Goal: Information Seeking & Learning: Learn about a topic

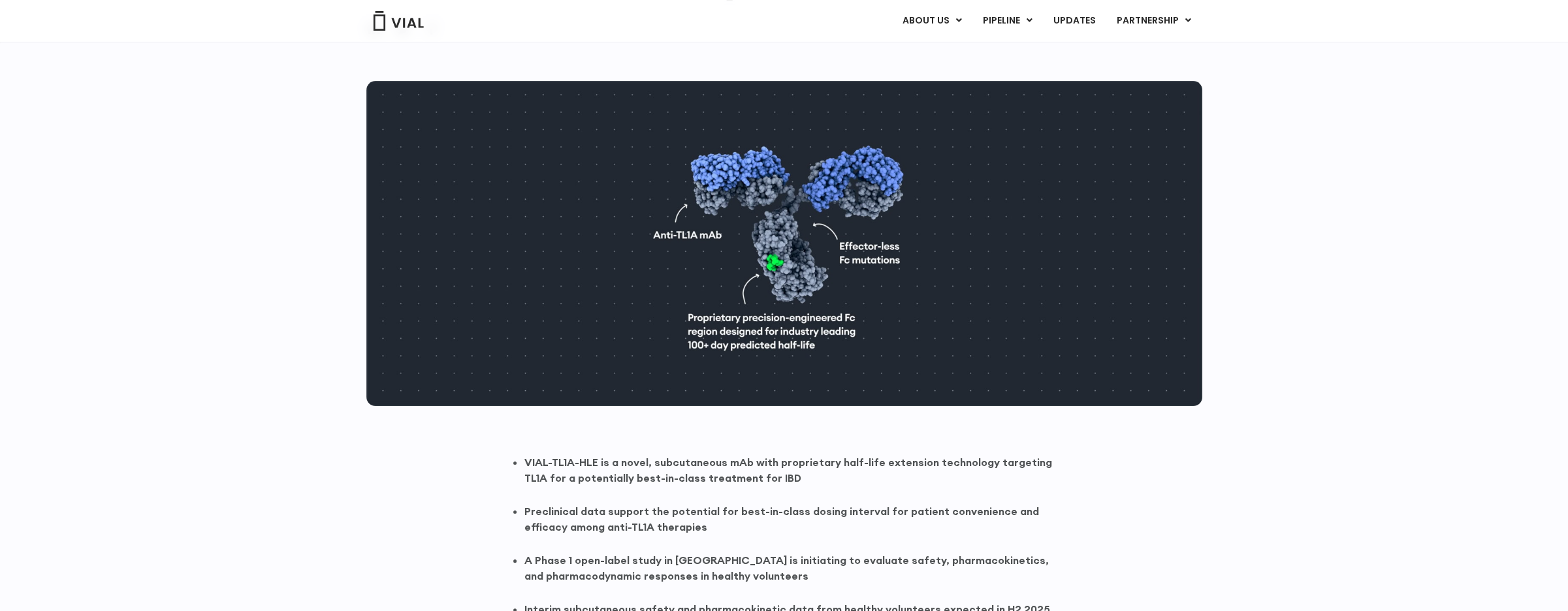
scroll to position [391, 0]
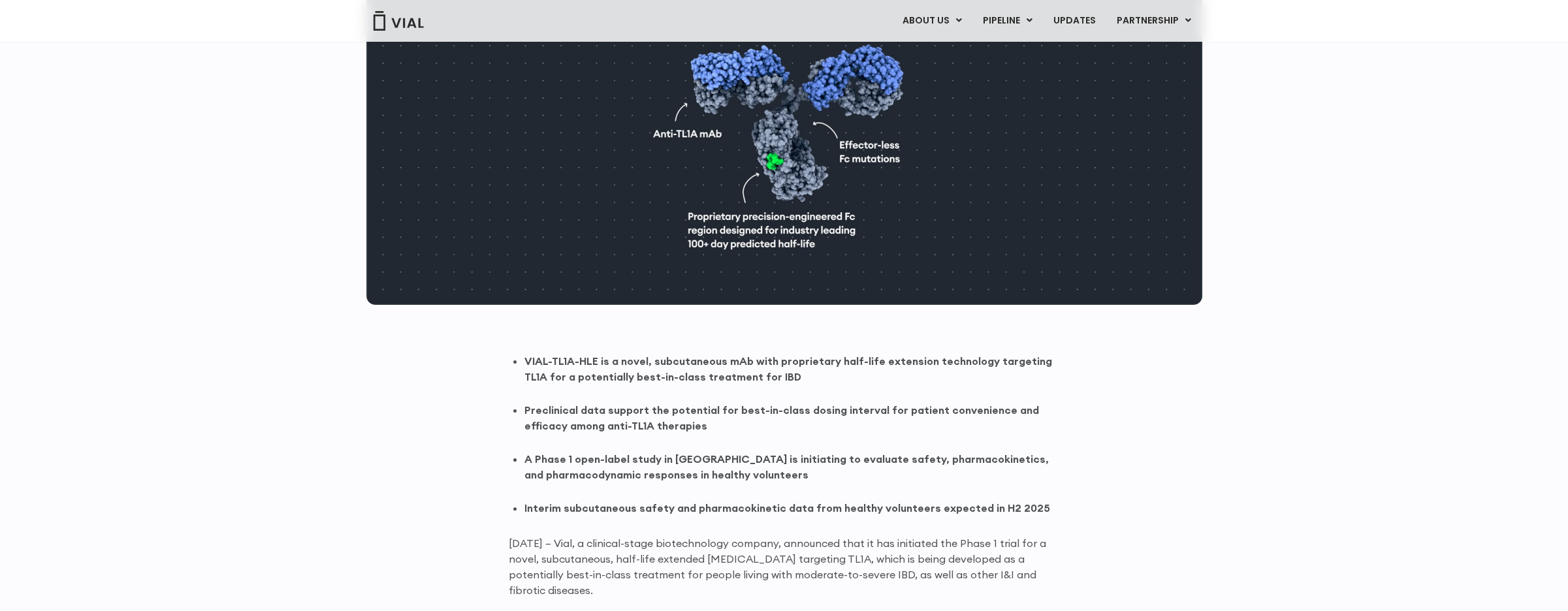
scroll to position [588, 0]
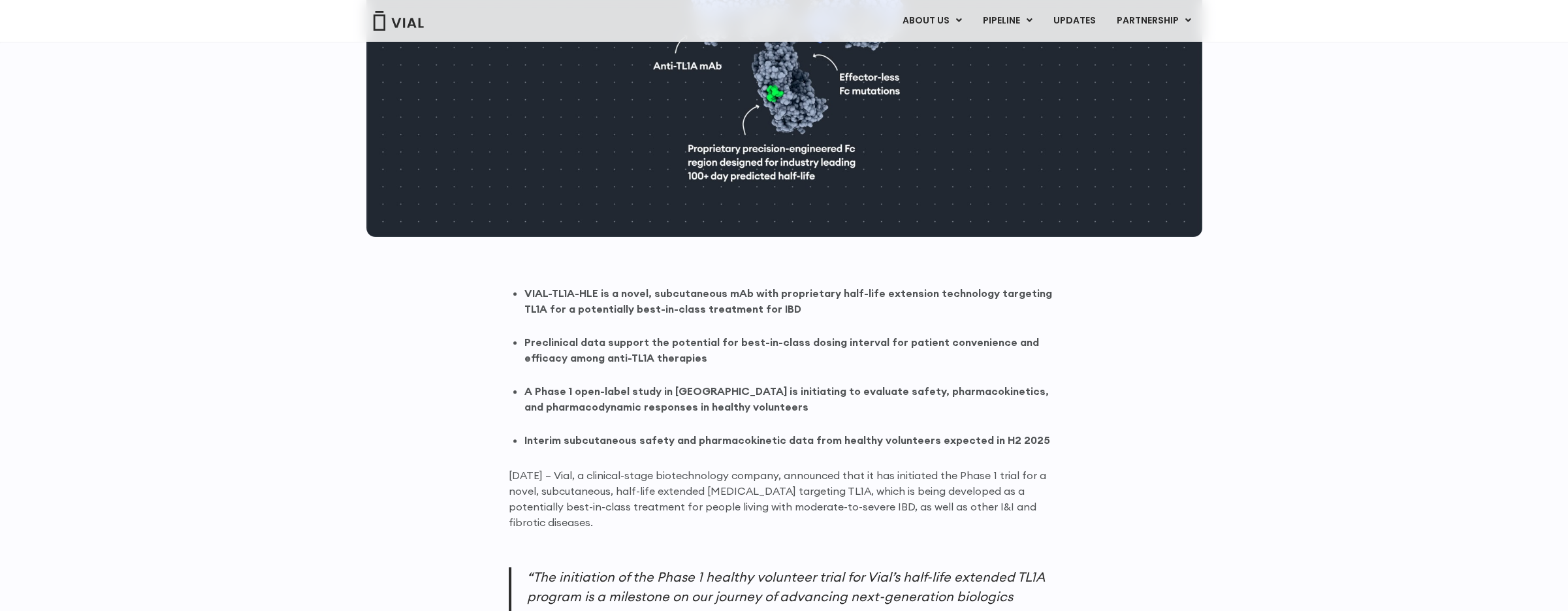
drag, startPoint x: 775, startPoint y: 392, endPoint x: 818, endPoint y: 397, distance: 43.3
click at [818, 397] on strong "A Phase 1 open-label study in Australia is initiating to evaluate safety, pharm…" at bounding box center [786, 398] width 525 height 28
drag, startPoint x: 818, startPoint y: 397, endPoint x: 917, endPoint y: 397, distance: 99.0
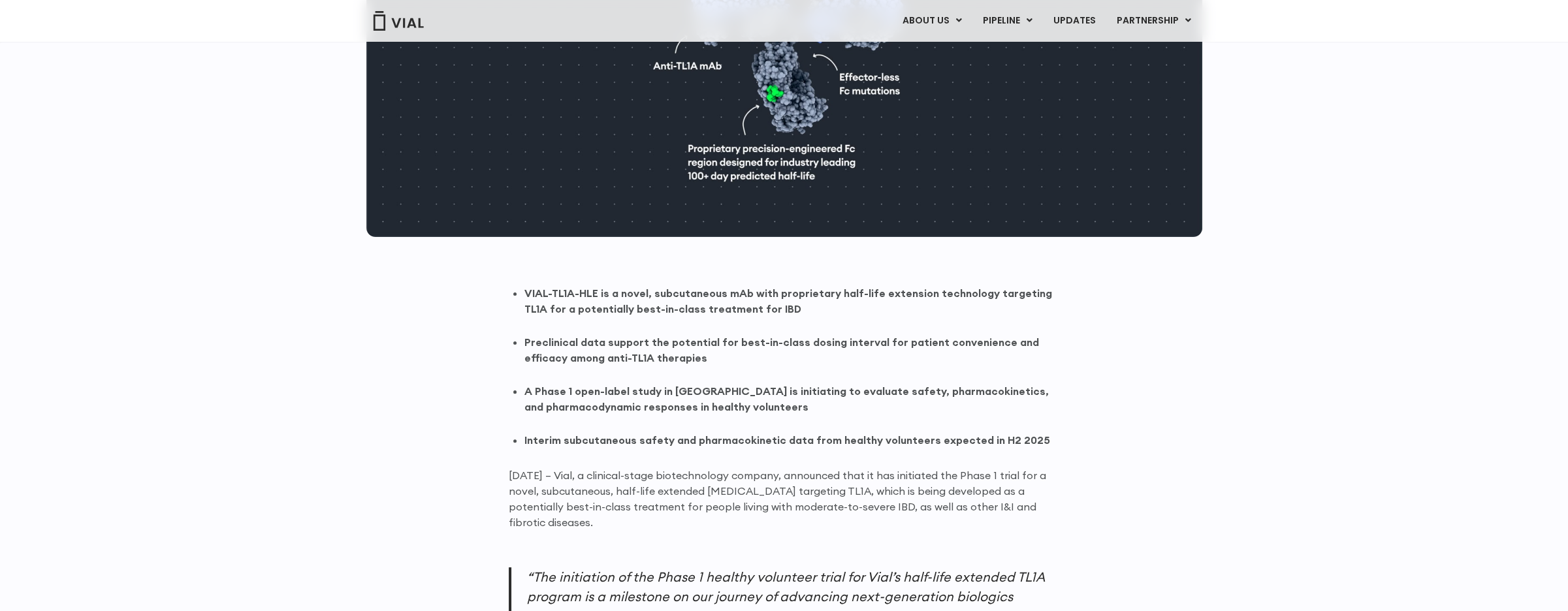
click at [917, 397] on strong "A Phase 1 open-label study in Australia is initiating to evaluate safety, pharm…" at bounding box center [786, 398] width 525 height 28
drag, startPoint x: 645, startPoint y: 492, endPoint x: 737, endPoint y: 498, distance: 92.2
click at [737, 498] on p "June 13, 2025 – Vial, a clinical-stage biotechnology company, announced that it…" at bounding box center [784, 499] width 551 height 63
drag, startPoint x: 737, startPoint y: 498, endPoint x: 825, endPoint y: 499, distance: 88.0
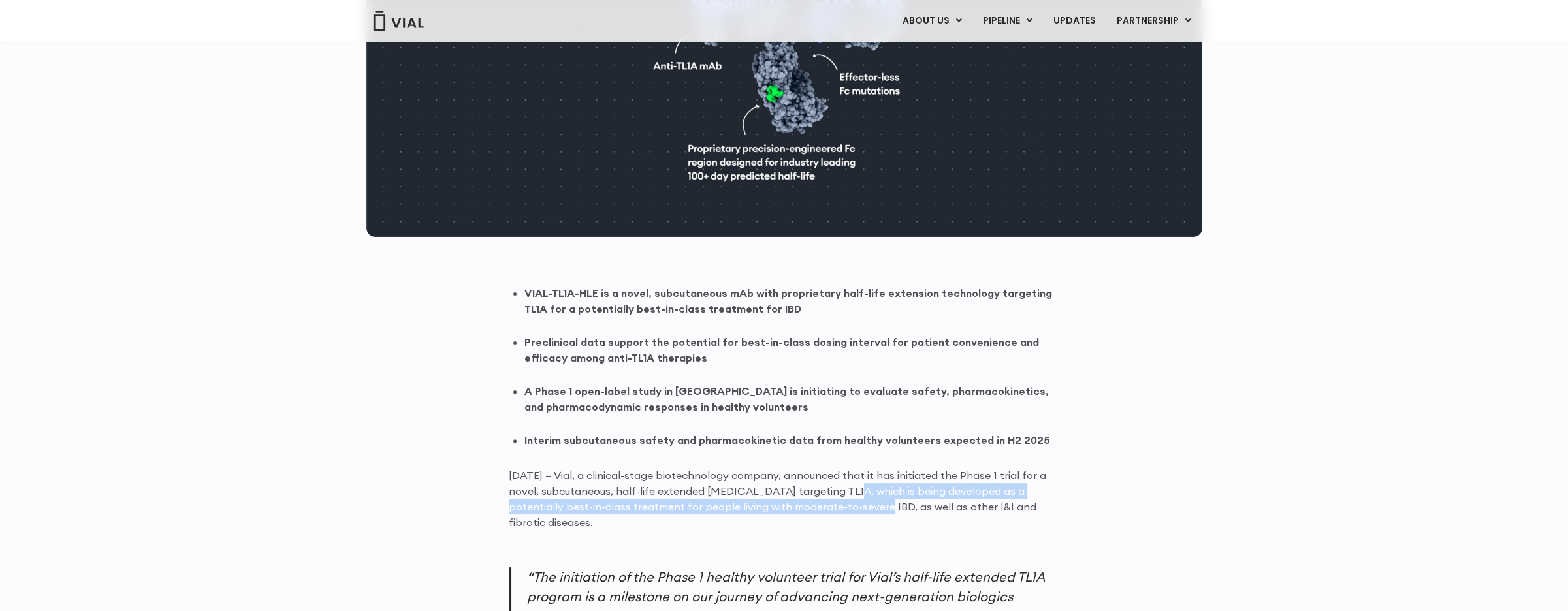
click at [825, 499] on p "June 13, 2025 – Vial, a clinical-stage biotechnology company, announced that it…" at bounding box center [784, 499] width 551 height 63
drag, startPoint x: 825, startPoint y: 499, endPoint x: 795, endPoint y: 492, distance: 30.8
click at [795, 492] on p "June 13, 2025 – Vial, a clinical-stage biotechnology company, announced that it…" at bounding box center [784, 499] width 551 height 63
drag, startPoint x: 750, startPoint y: 492, endPoint x: 848, endPoint y: 516, distance: 100.9
click at [848, 516] on p "June 13, 2025 – Vial, a clinical-stage biotechnology company, announced that it…" at bounding box center [784, 499] width 551 height 63
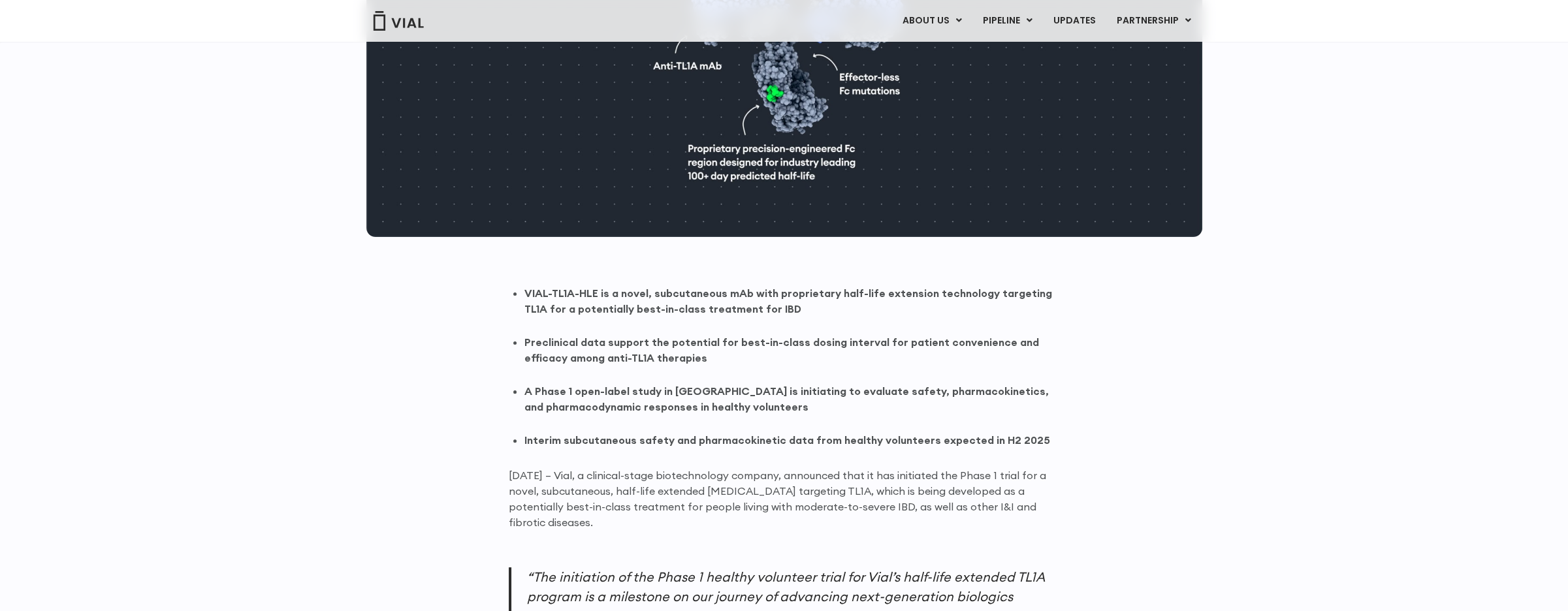
drag, startPoint x: 848, startPoint y: 516, endPoint x: 558, endPoint y: 439, distance: 300.0
click at [558, 439] on strong "Interim subcutaneous safety and pharmacokinetic data from healthy volunteers ex…" at bounding box center [787, 440] width 526 height 13
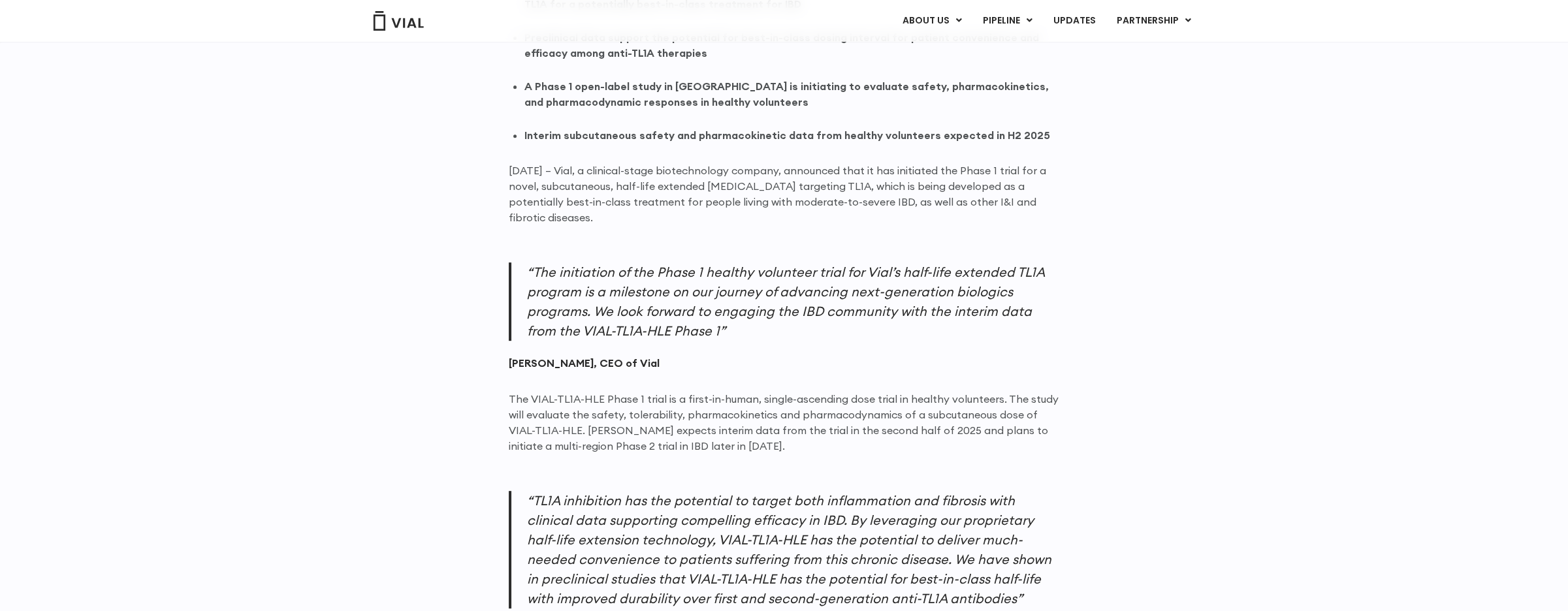
scroll to position [913, 0]
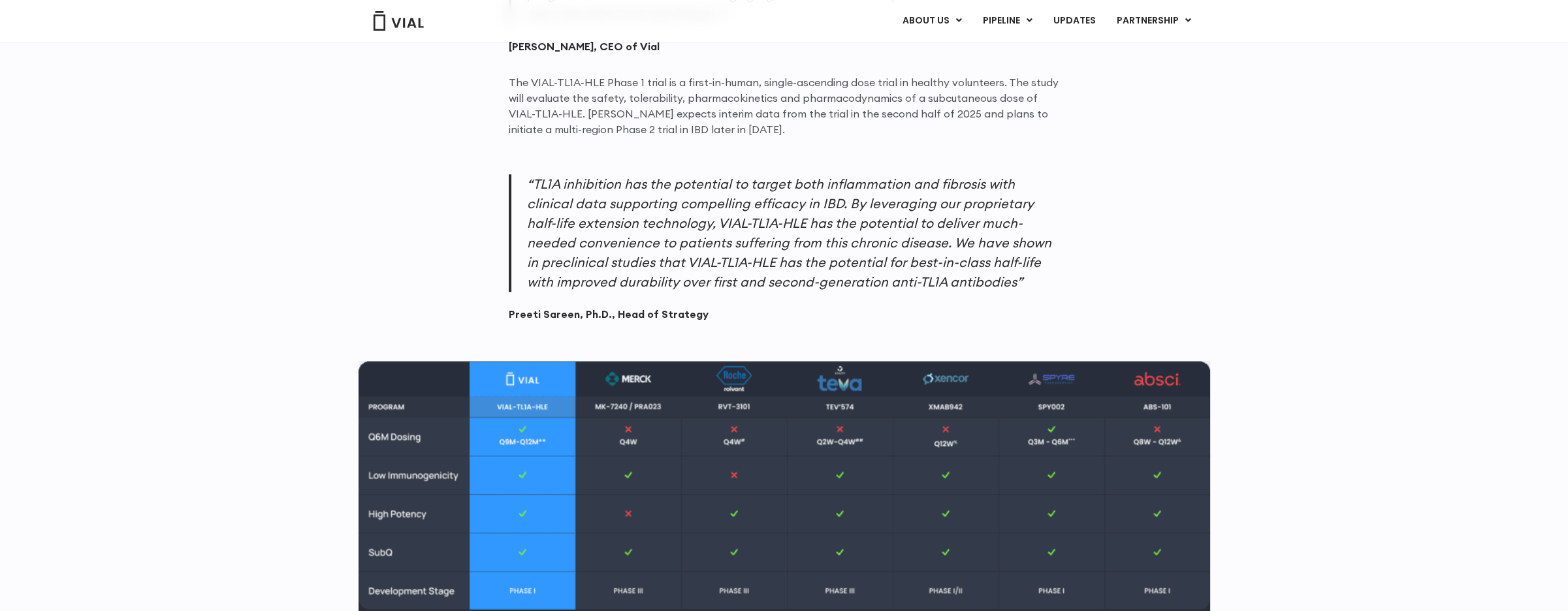
scroll to position [1305, 0]
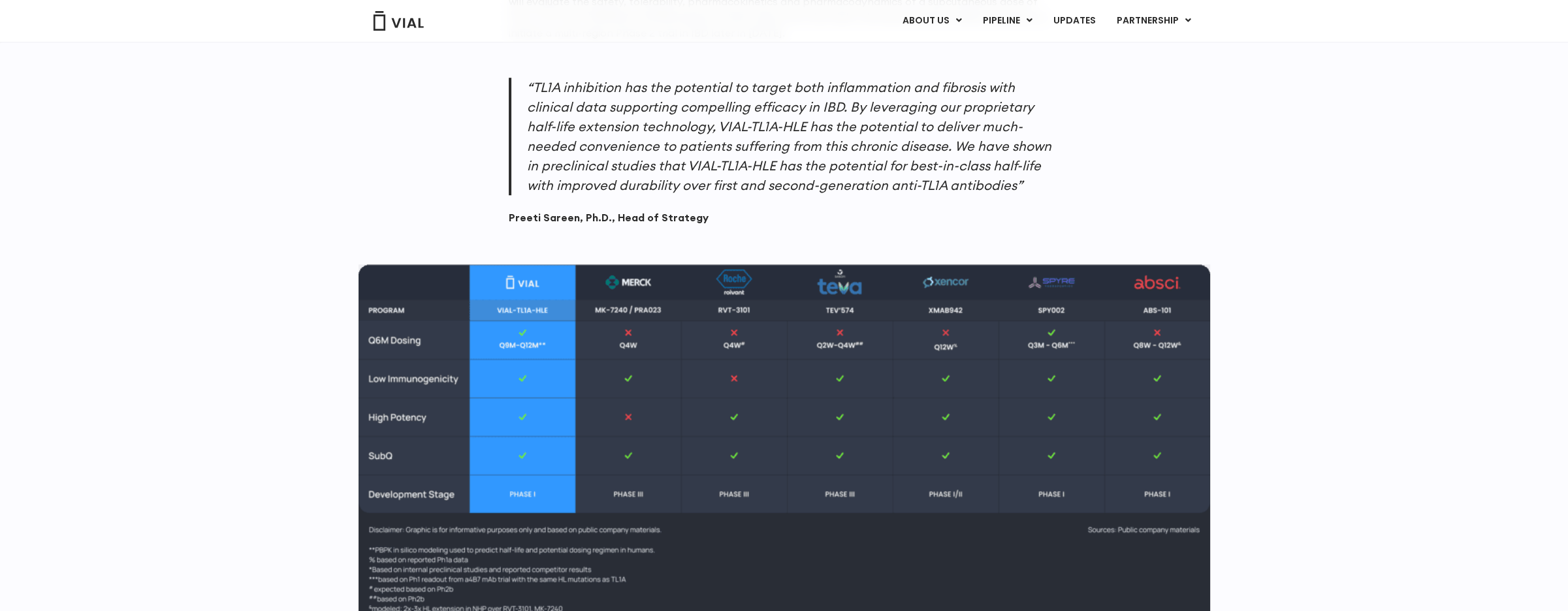
click at [377, 130] on div "VIAL-TL1A-HLE is a novel, subcutaneous mAb with proprietary half-life extension…" at bounding box center [784, 324] width 836 height 1514
click at [371, 182] on div "VIAL-TL1A-HLE is a novel, subcutaneous mAb with proprietary half-life extension…" at bounding box center [784, 324] width 836 height 1514
click at [487, 423] on img at bounding box center [784, 444] width 851 height 359
click at [492, 485] on img at bounding box center [784, 444] width 851 height 359
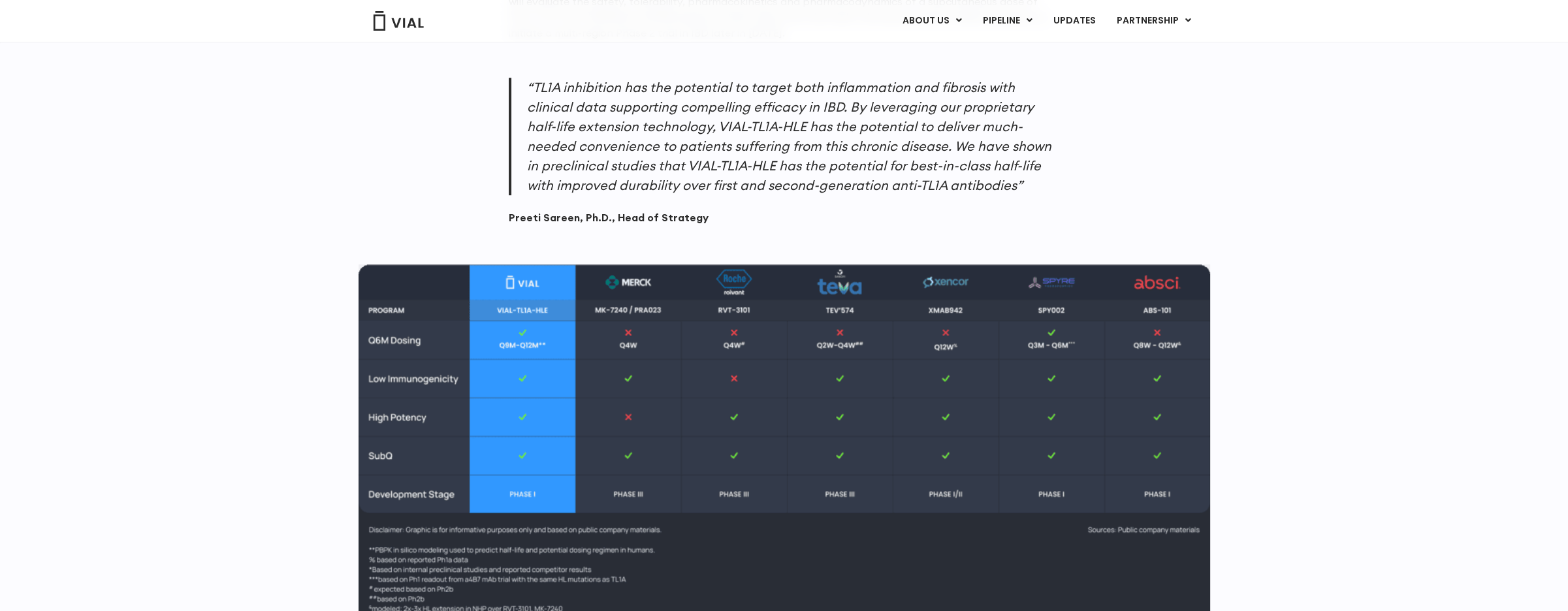
click at [509, 509] on img at bounding box center [784, 444] width 851 height 359
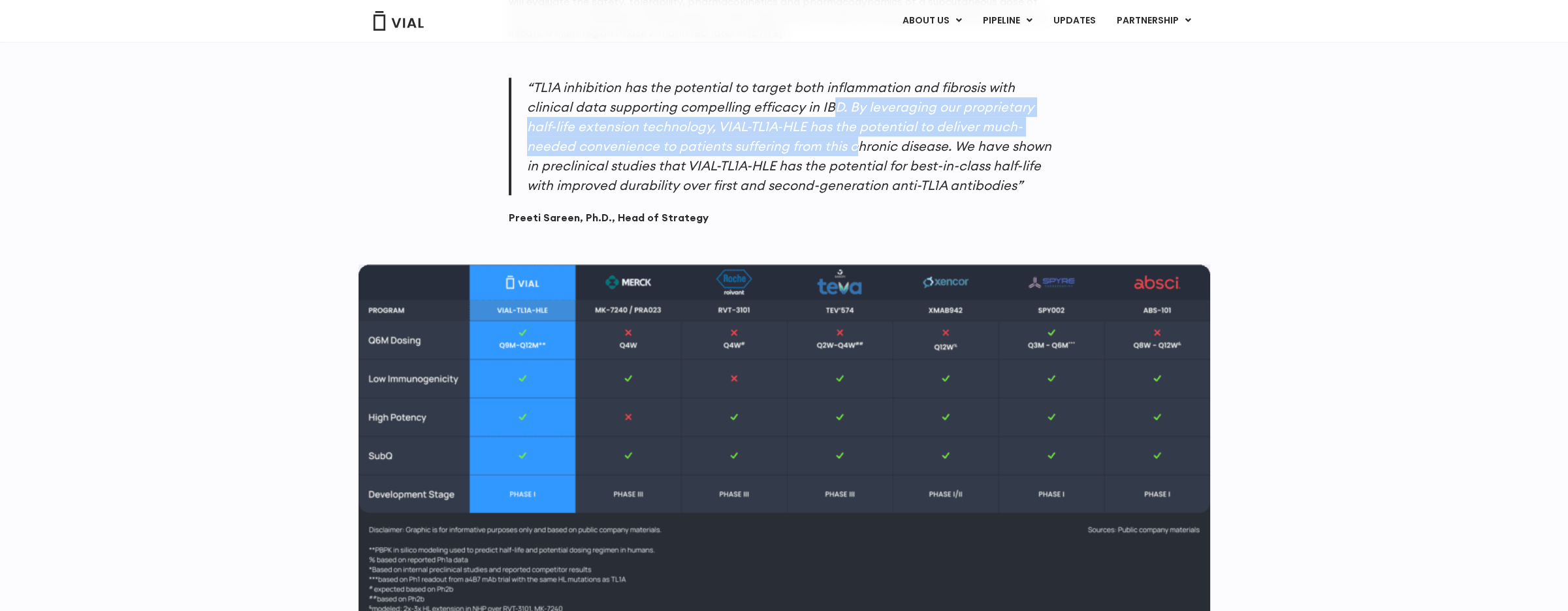
drag, startPoint x: 794, startPoint y: 132, endPoint x: 801, endPoint y: 154, distance: 23.1
click at [801, 154] on p "“TL1A inhibition has the potential to target both inflammation and fibrosis wit…" at bounding box center [784, 136] width 551 height 117
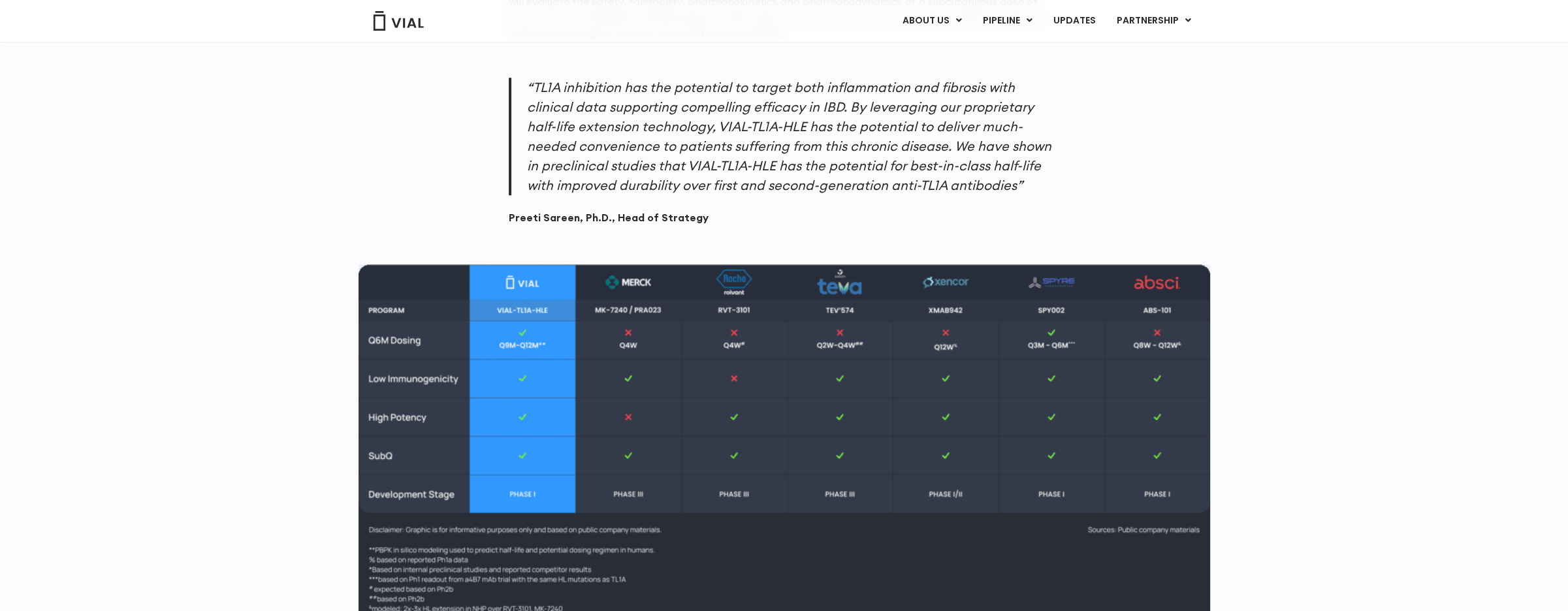
drag, startPoint x: 801, startPoint y: 154, endPoint x: 913, endPoint y: 201, distance: 121.5
click at [913, 201] on blockquote "“TL1A inhibition has the potential to target both inflammation and fibrosis wit…" at bounding box center [784, 151] width 551 height 147
click at [616, 137] on p "“TL1A inhibition has the potential to target both inflammation and fibrosis wit…" at bounding box center [784, 136] width 551 height 117
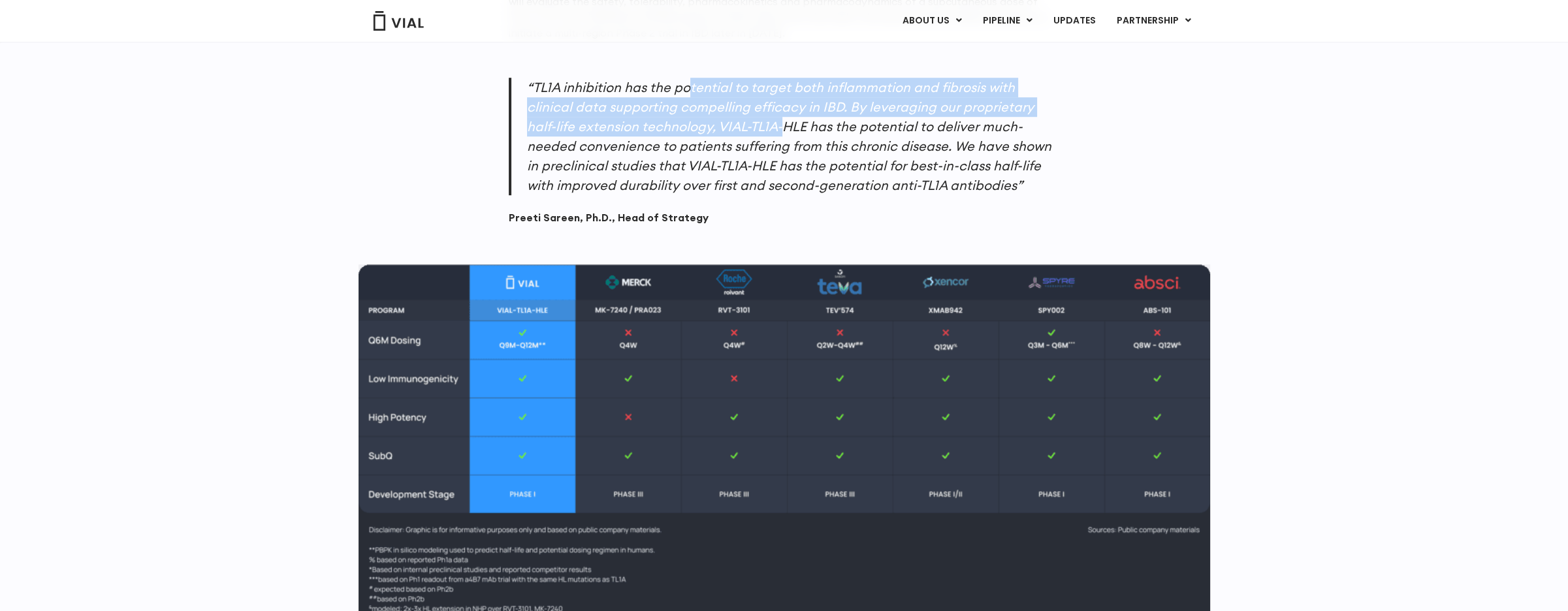
drag, startPoint x: 690, startPoint y: 78, endPoint x: 733, endPoint y: 121, distance: 60.8
click at [733, 121] on div "VIAL-TL1A-HLE is a novel, subcutaneous mAb with proprietary half-life extension…" at bounding box center [784, 317] width 551 height 1499
click at [443, 156] on div "VIAL-TL1A-HLE is a novel, subcutaneous mAb with proprietary half-life extension…" at bounding box center [784, 324] width 836 height 1514
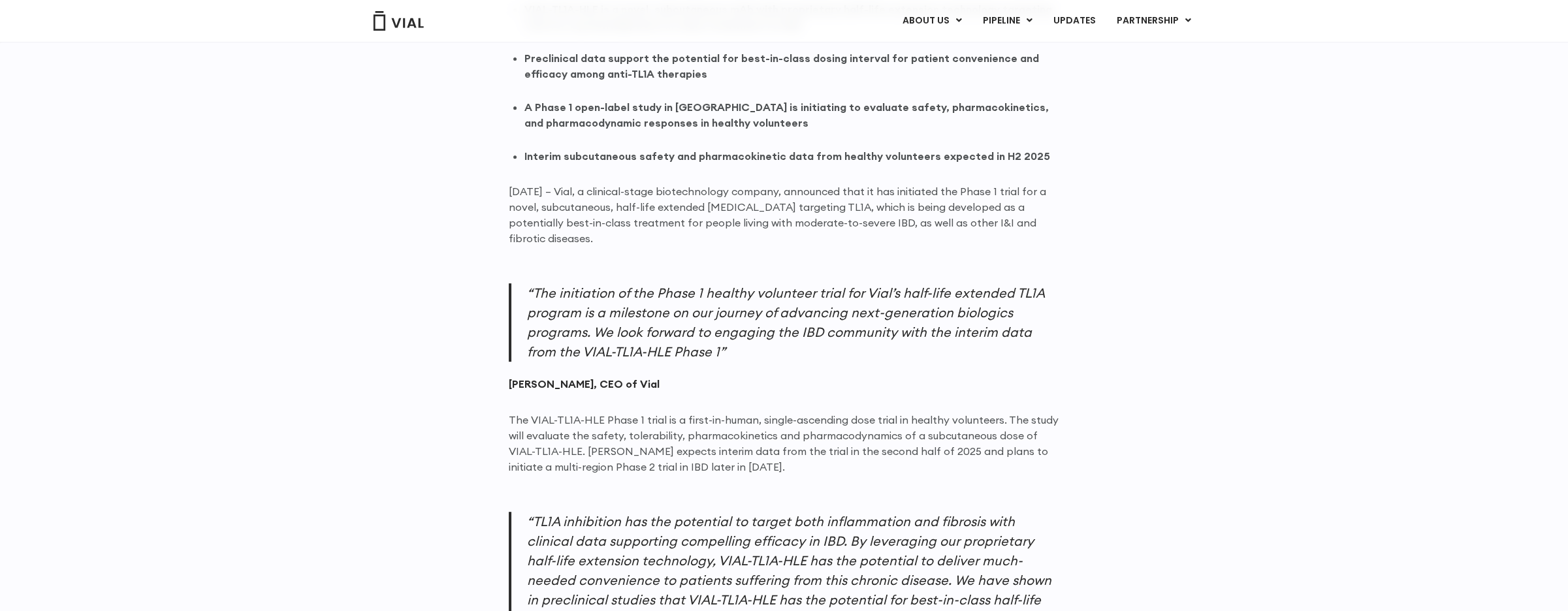
scroll to position [849, 0]
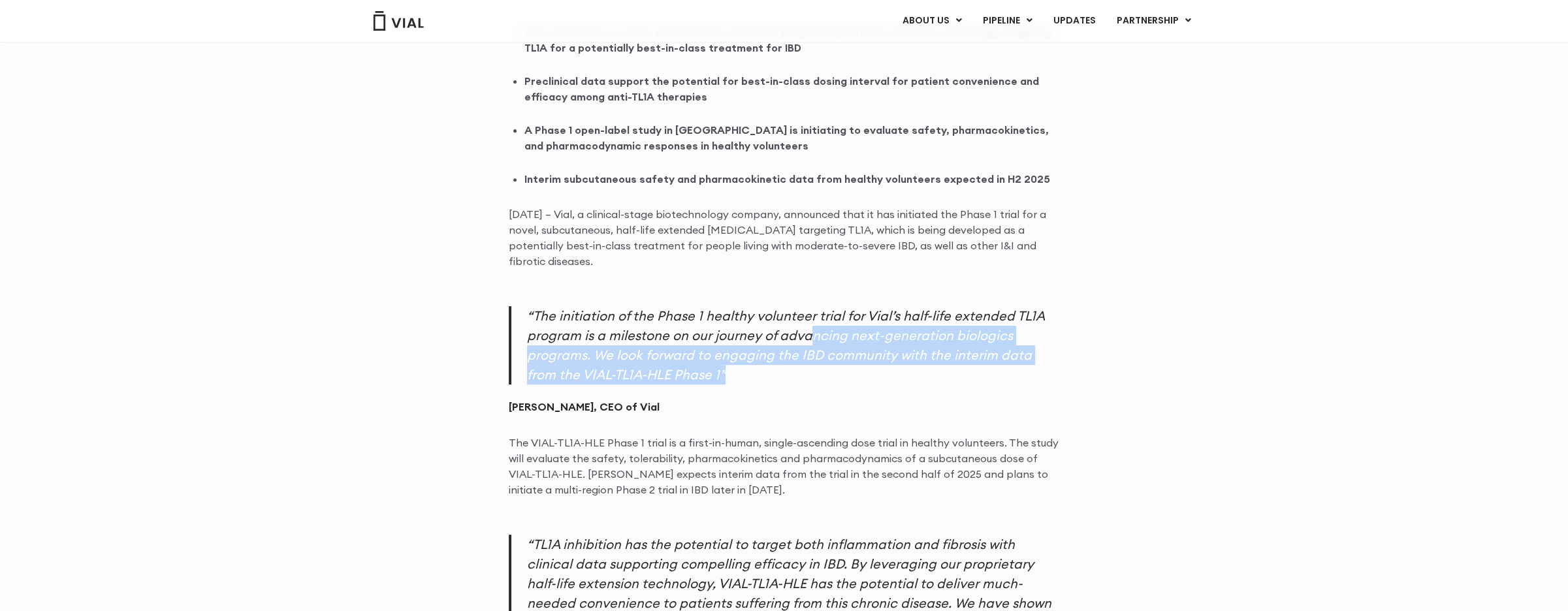
drag, startPoint x: 806, startPoint y: 337, endPoint x: 850, endPoint y: 371, distance: 55.6
click at [850, 371] on p "“The initiation of the Phase 1 healthy volunteer trial for Vial’s half-life ext…" at bounding box center [784, 345] width 551 height 78
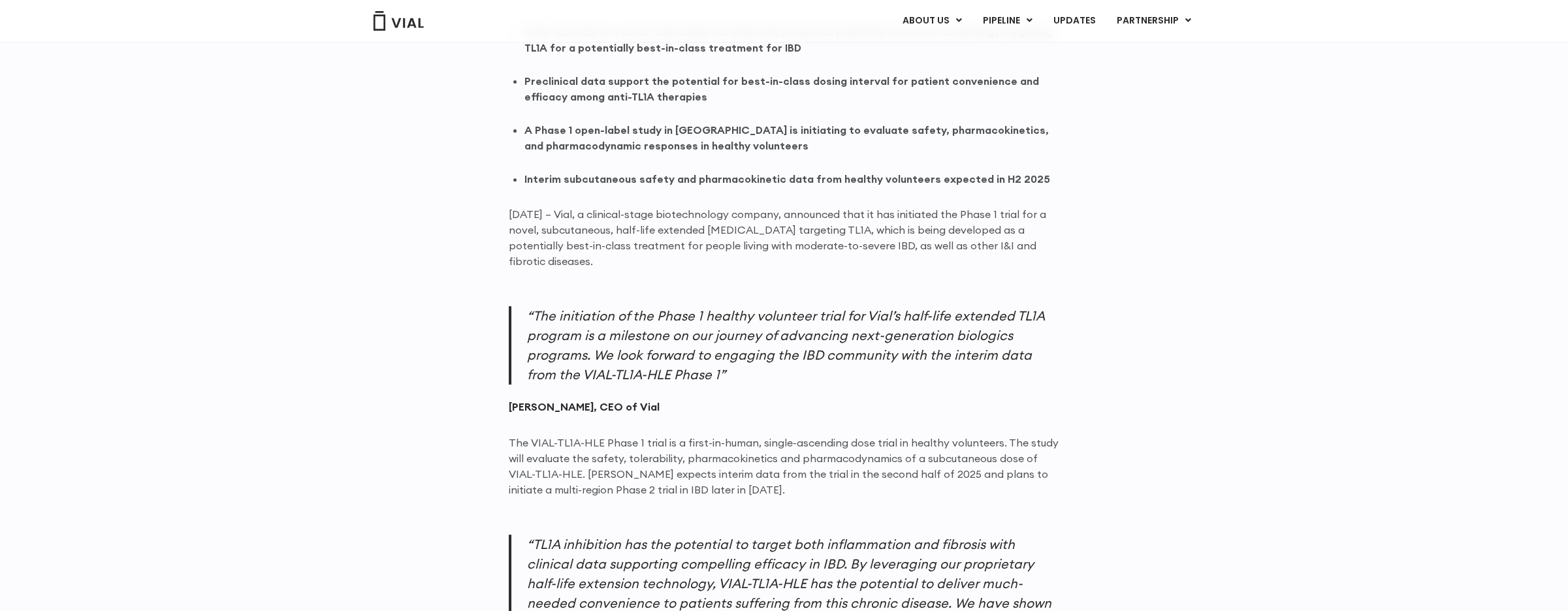
drag, startPoint x: 850, startPoint y: 371, endPoint x: 841, endPoint y: 399, distance: 29.4
click at [842, 399] on blockquote "“The initiation of the Phase 1 healthy volunteer trial for Vial’s half-life ext…" at bounding box center [784, 360] width 551 height 108
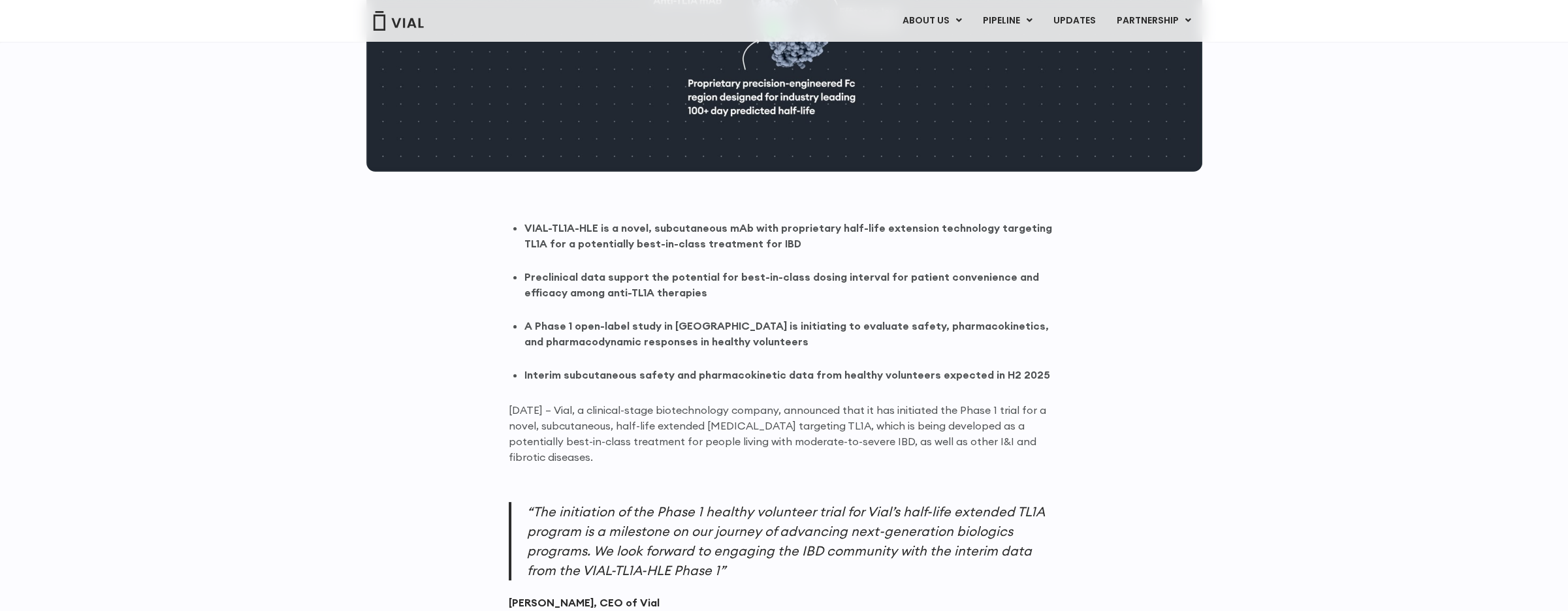
click at [628, 324] on strong "A Phase 1 open-label study in Australia is initiating to evaluate safety, pharm…" at bounding box center [786, 334] width 525 height 28
drag, startPoint x: 574, startPoint y: 327, endPoint x: 779, endPoint y: 340, distance: 205.4
click at [779, 340] on li "A Phase 1 open-label study in Australia is initiating to evaluate safety, pharm…" at bounding box center [792, 334] width 535 height 31
copy strong "open-label study in Australia is initiating to evaluate safety, pharmacokinetic…"
click at [337, 157] on div "Back to Resources Press Releases June 13, 2025 Vial Initiating Phase 1 Healthy …" at bounding box center [784, 575] width 1568 height 2344
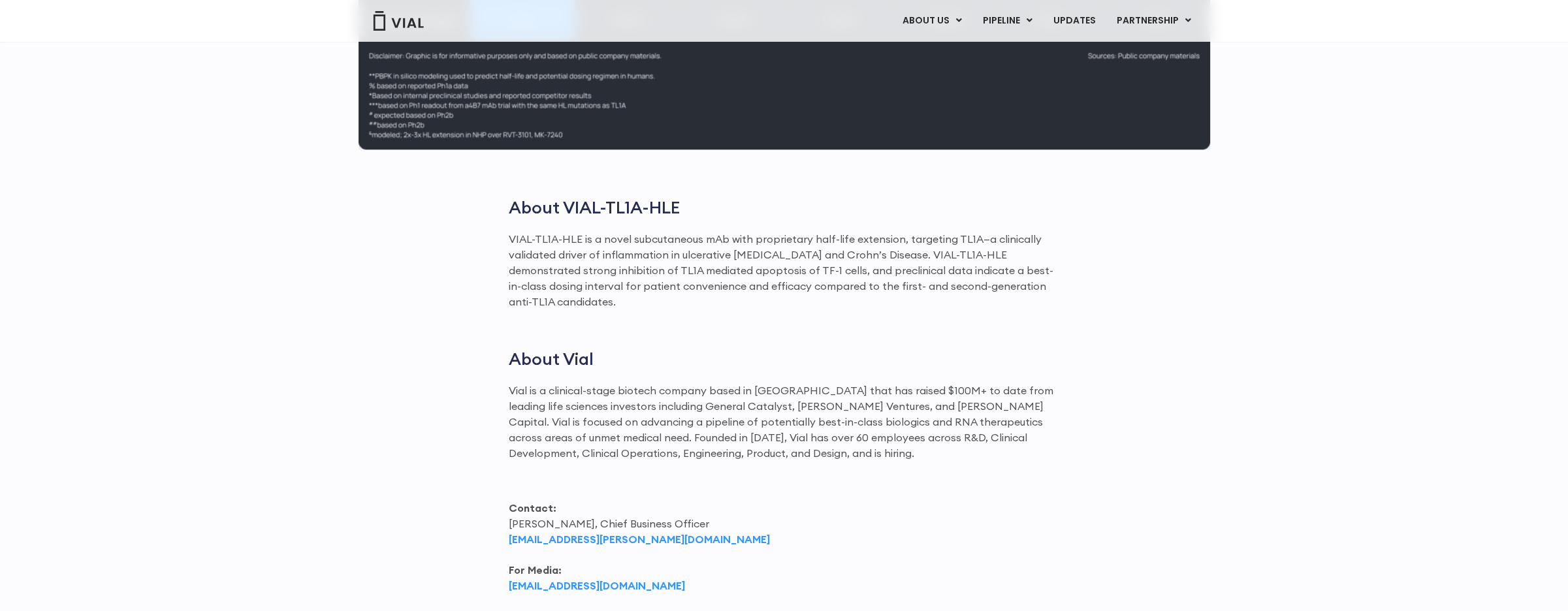
scroll to position [1639, 0]
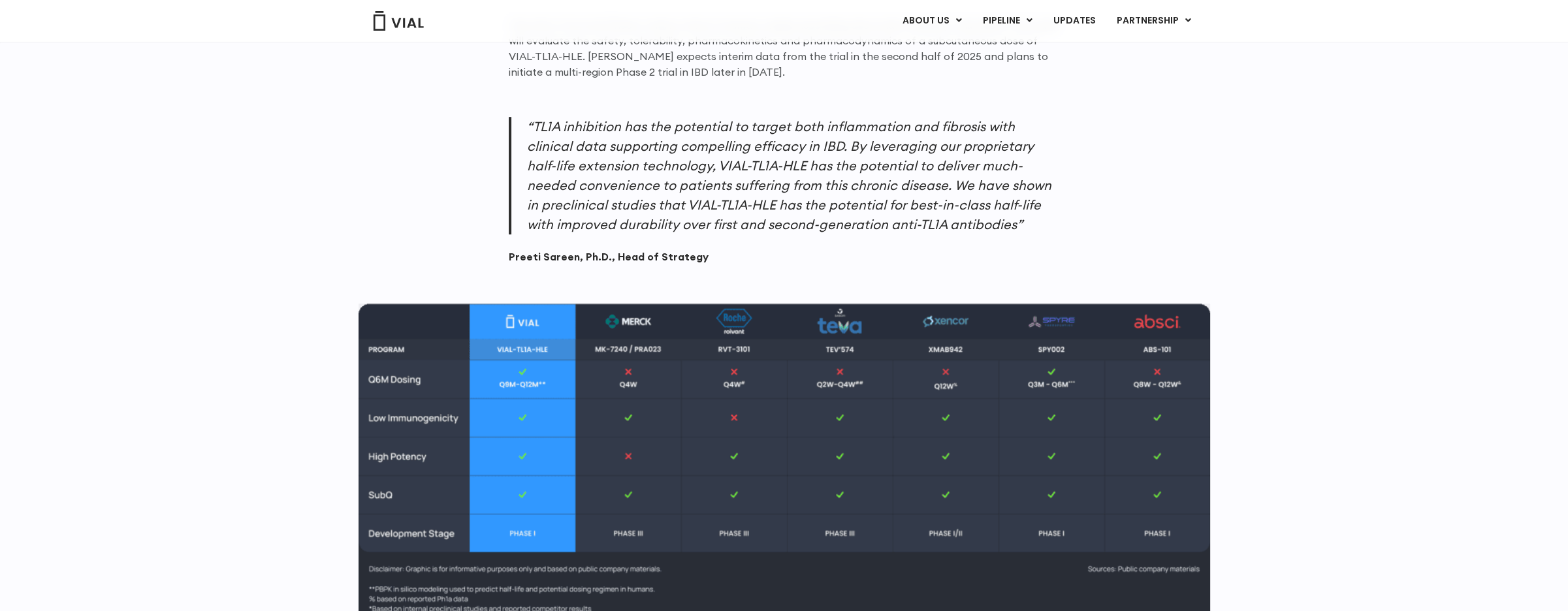
scroll to position [1117, 0]
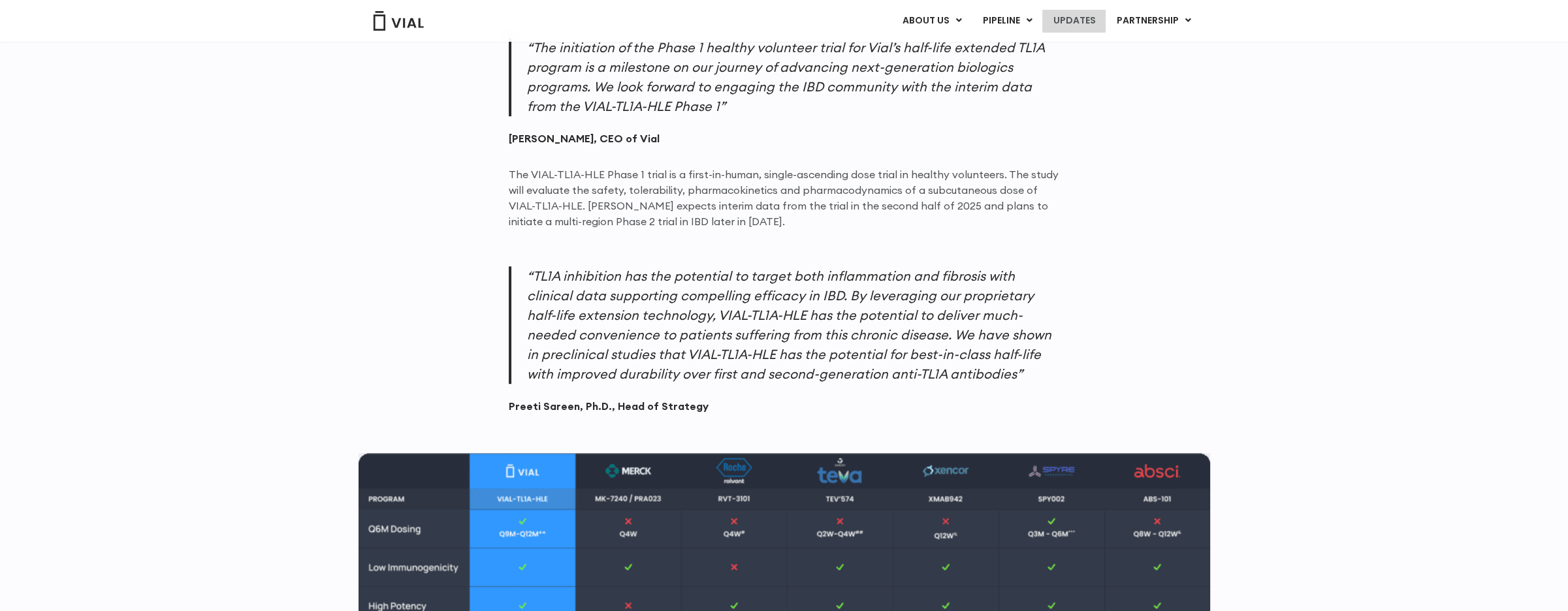
click at [1100, 24] on link "UPDATES" at bounding box center [1073, 21] width 63 height 22
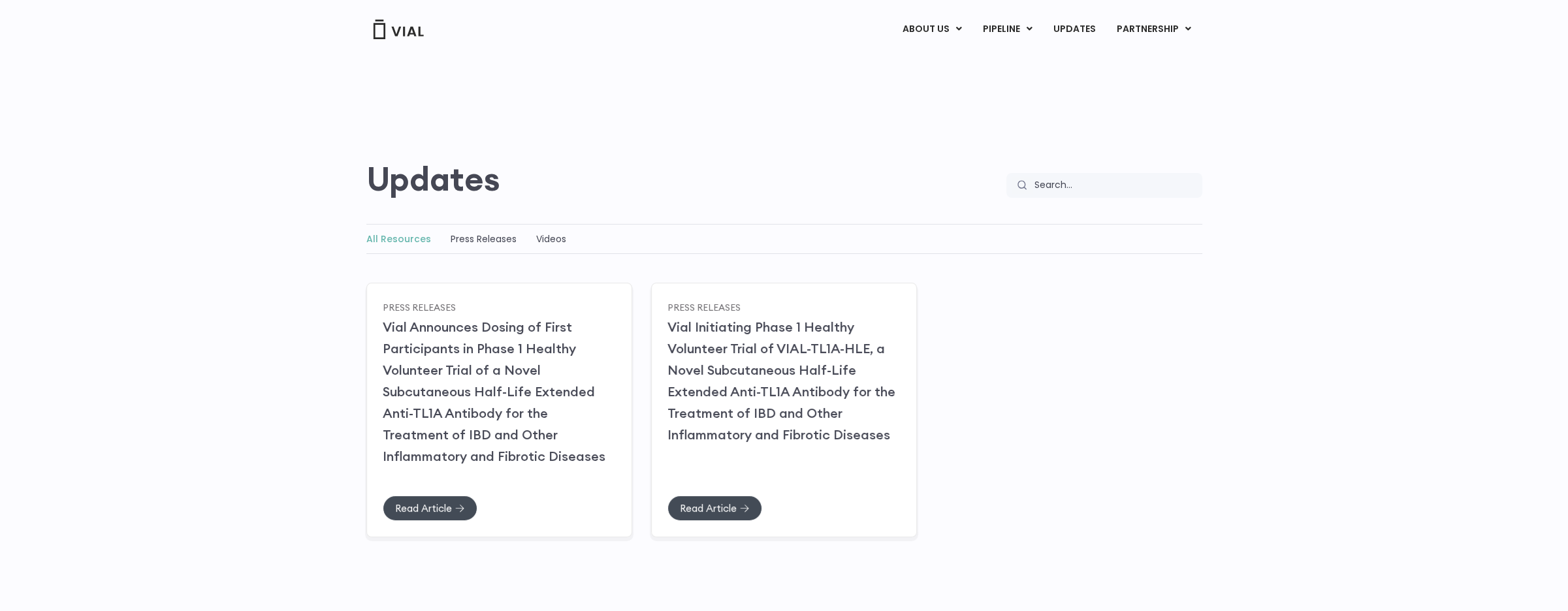
click at [1086, 405] on div "Press Releases Vial Announces Dosing of First Participants in Phase 1 Healthy V…" at bounding box center [784, 408] width 836 height 255
click at [507, 231] on div "Press Releases" at bounding box center [483, 239] width 66 height 16
click at [507, 238] on link "Press Releases" at bounding box center [483, 239] width 66 height 13
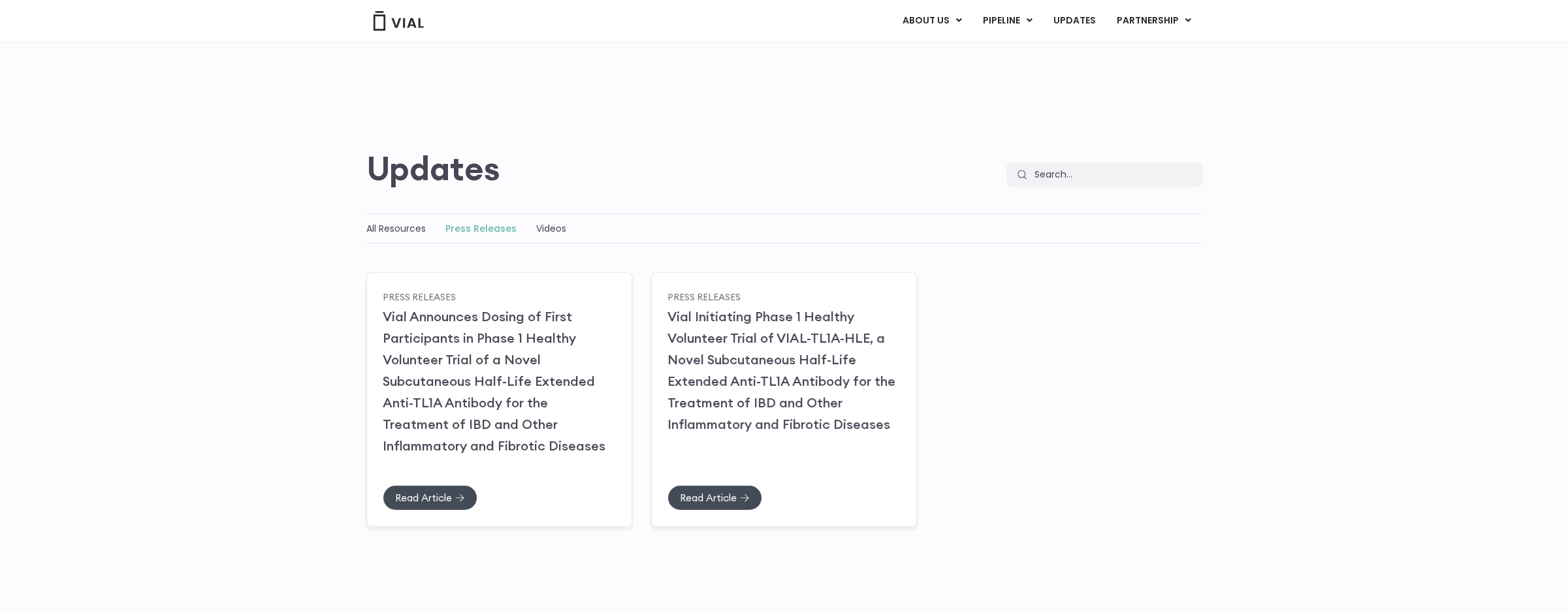
scroll to position [117, 0]
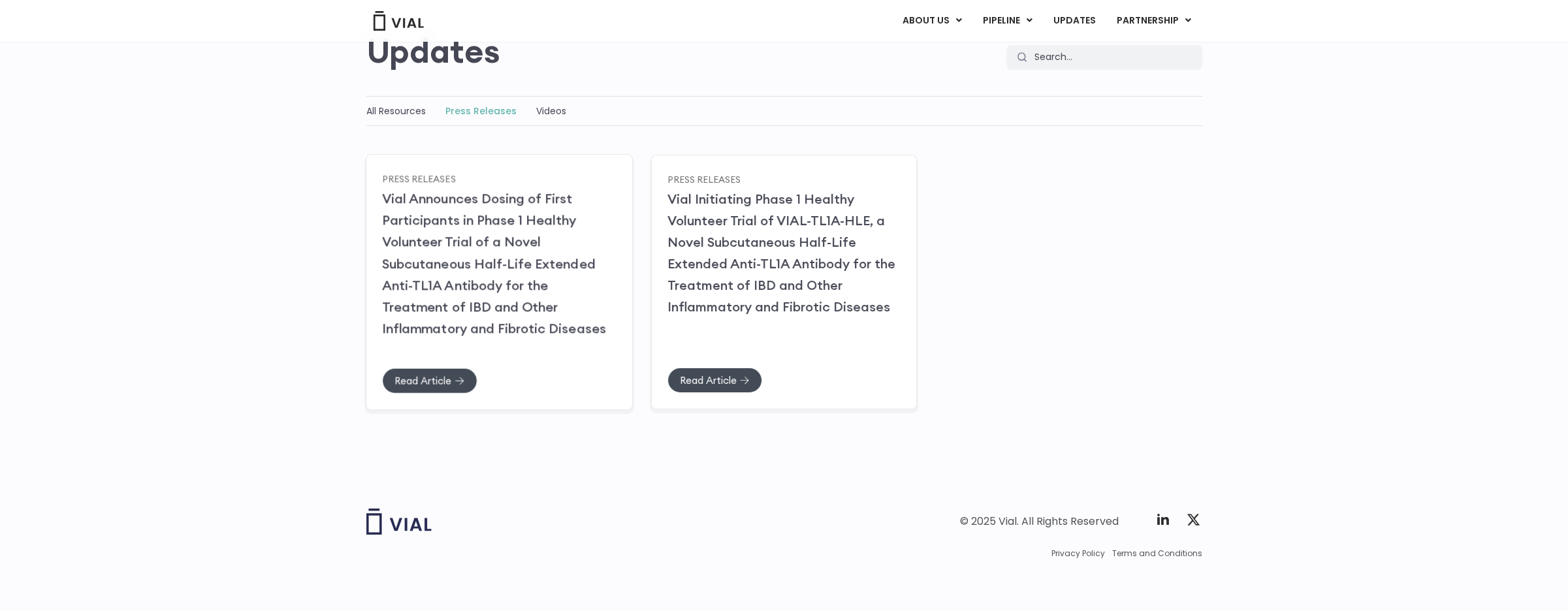
click at [534, 209] on h2 "Vial Announces Dosing of First Participants in Phase 1 Healthy Volunteer Trial …" at bounding box center [499, 262] width 233 height 152
click at [511, 260] on link "Vial Announces Dosing of First Participants in Phase 1 Healthy Volunteer Trial …" at bounding box center [494, 262] width 224 height 146
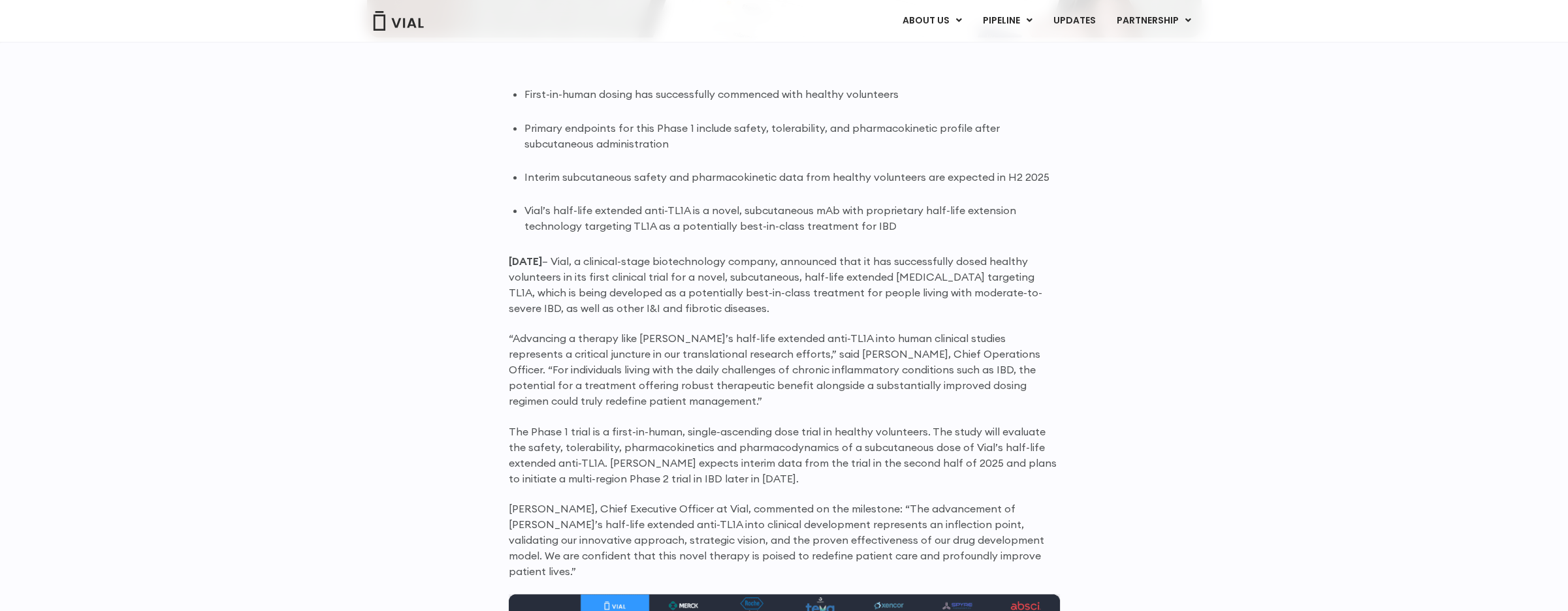
scroll to position [783, 0]
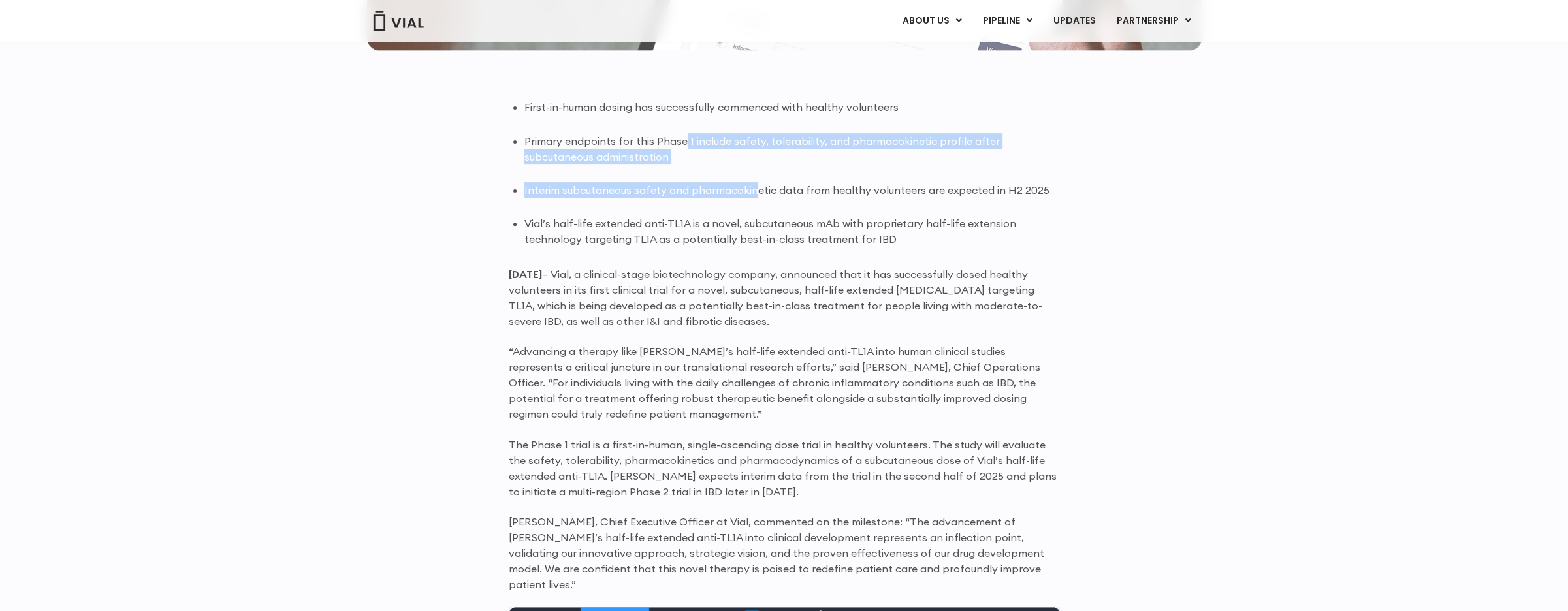
drag, startPoint x: 682, startPoint y: 147, endPoint x: 755, endPoint y: 165, distance: 75.2
click at [755, 165] on ul "First-in-human dosing has successfully commenced with healthy volunteers Primar…" at bounding box center [792, 172] width 535 height 147
drag, startPoint x: 755, startPoint y: 165, endPoint x: 376, endPoint y: 188, distance: 379.7
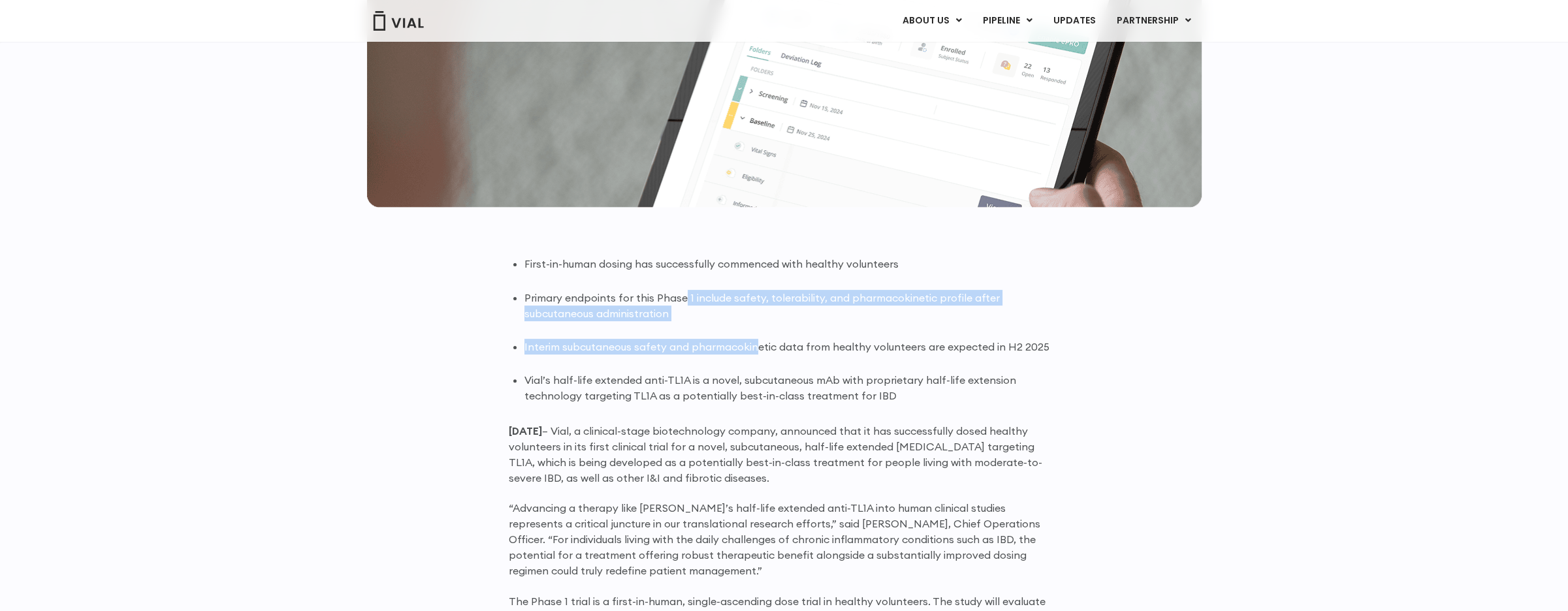
scroll to position [718, 0]
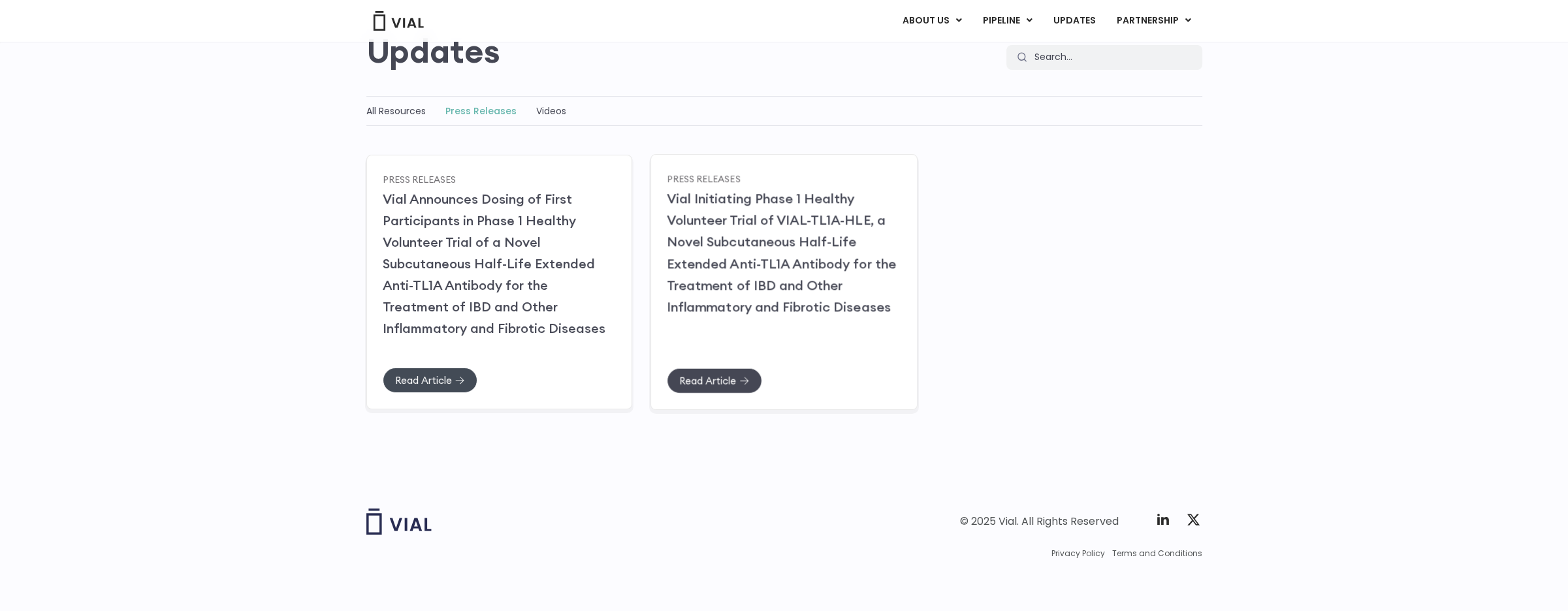
click at [735, 370] on link "Read Article" at bounding box center [715, 380] width 95 height 26
click at [446, 378] on span "Read Article" at bounding box center [423, 381] width 57 height 10
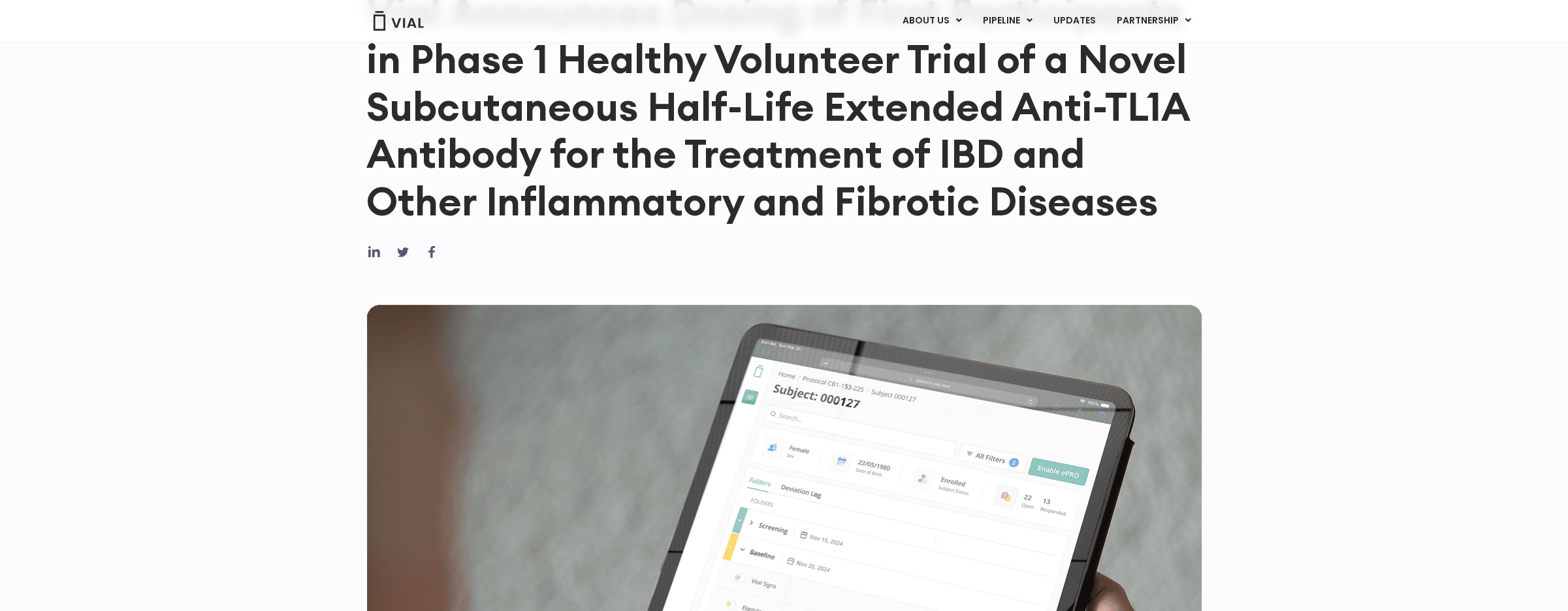
scroll to position [196, 0]
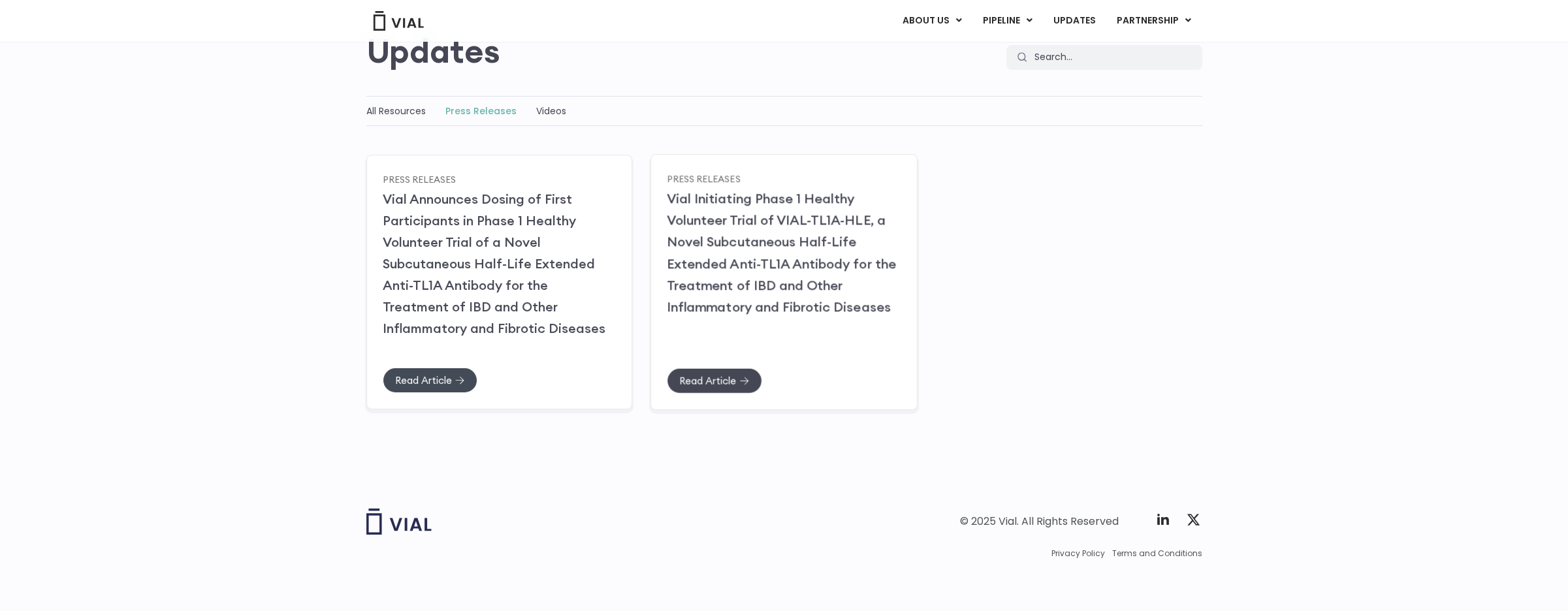
click at [732, 376] on span "Read Article" at bounding box center [707, 381] width 57 height 10
click at [436, 376] on span "Read Article" at bounding box center [423, 381] width 57 height 10
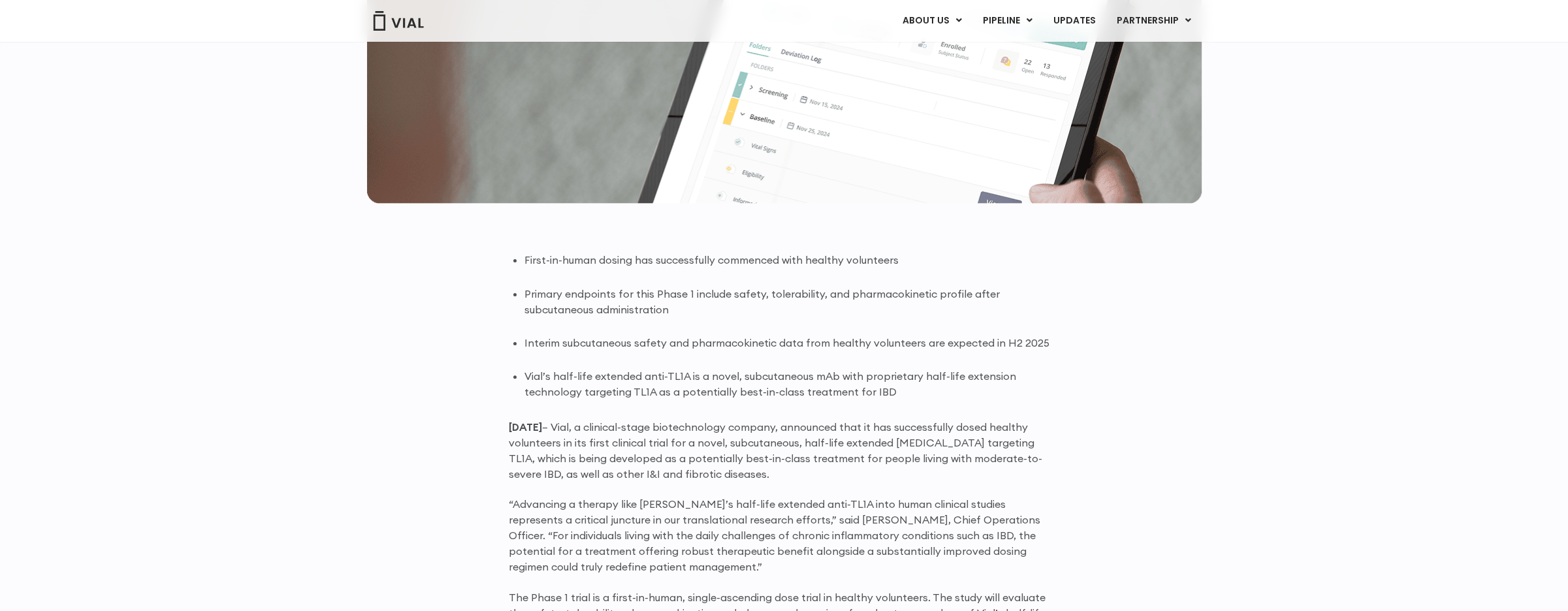
scroll to position [718, 0]
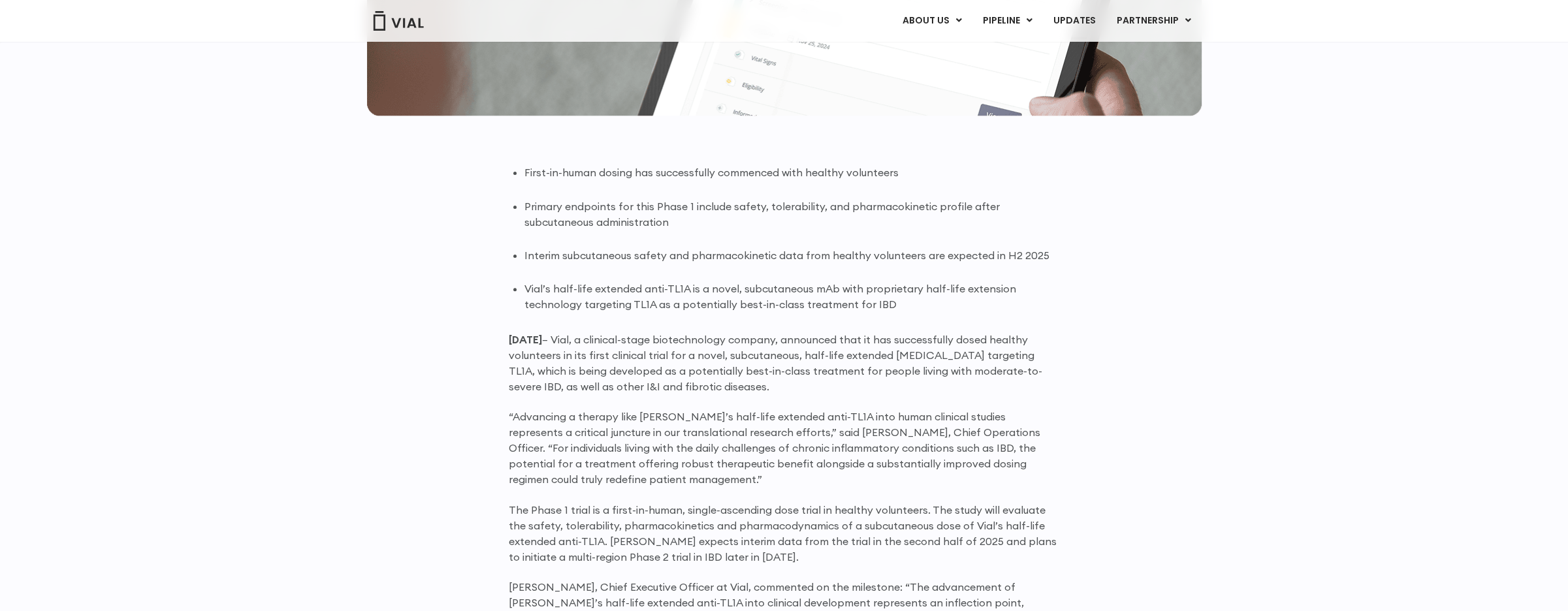
click at [249, 344] on div "Back to Resources Press Releases June 25, 2025 Vial Announces Dosing of First P…" at bounding box center [784, 352] width 1568 height 2029
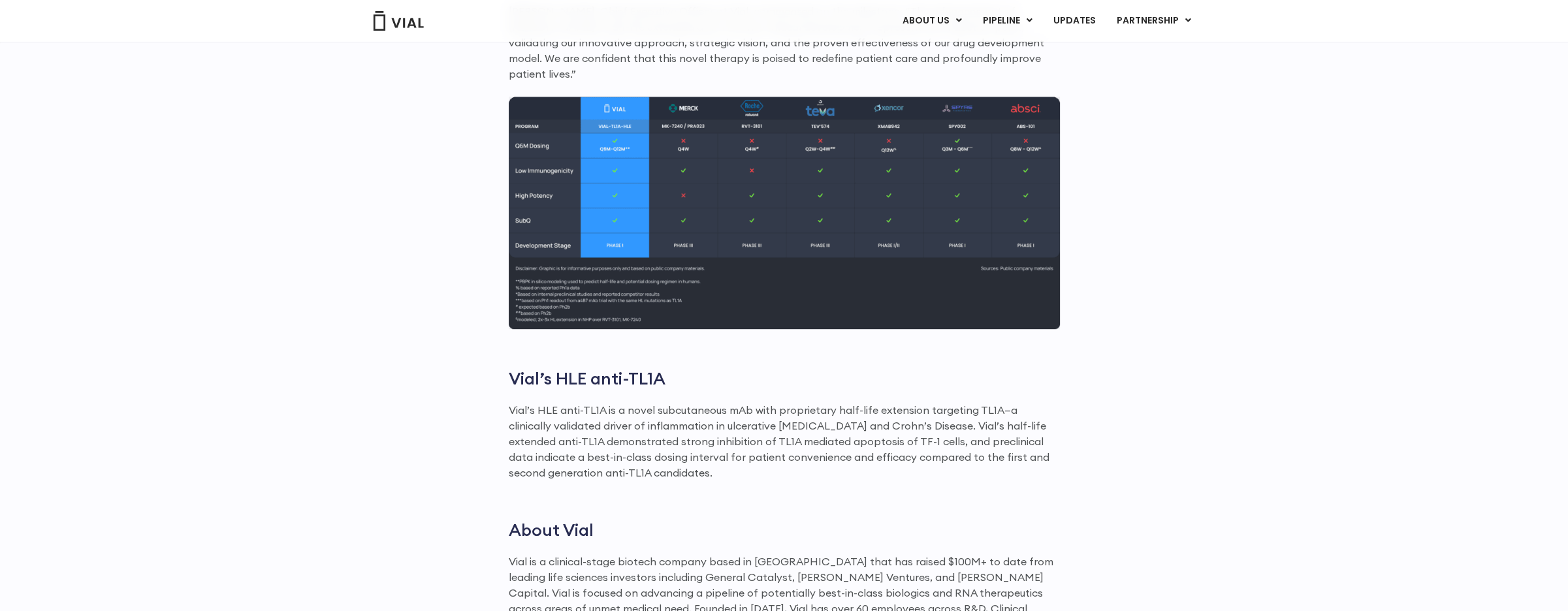
scroll to position [1501, 0]
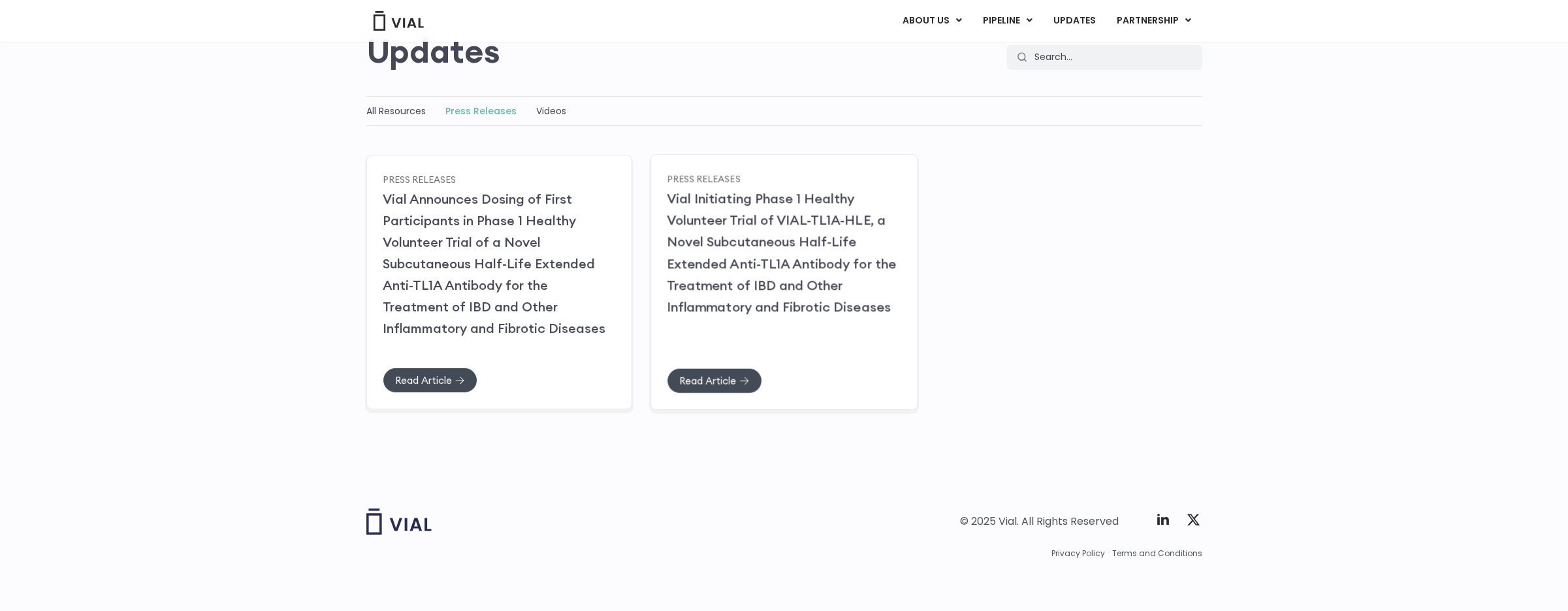
click at [762, 214] on link "Vial Initiating Phase 1 Healthy Volunteer Trial of VIAL-TL1A-HLE, a Novel Subcu…" at bounding box center [782, 252] width 229 height 124
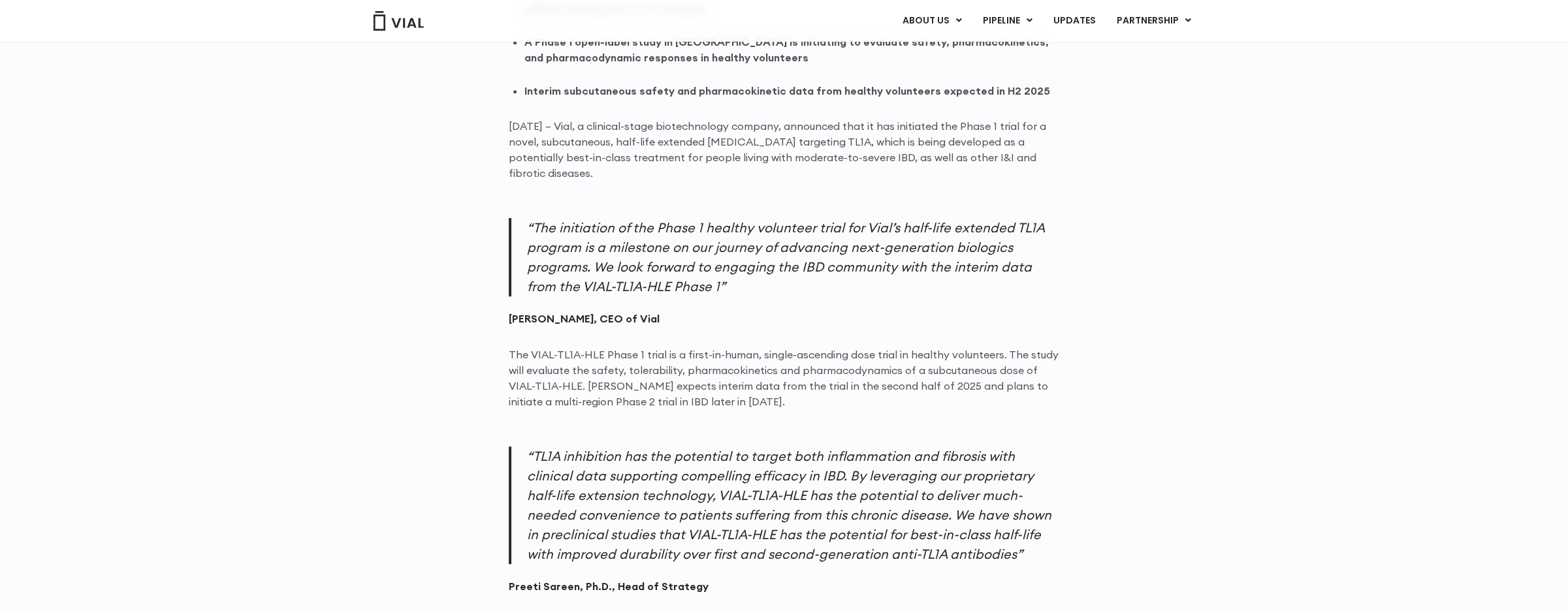
scroll to position [913, 0]
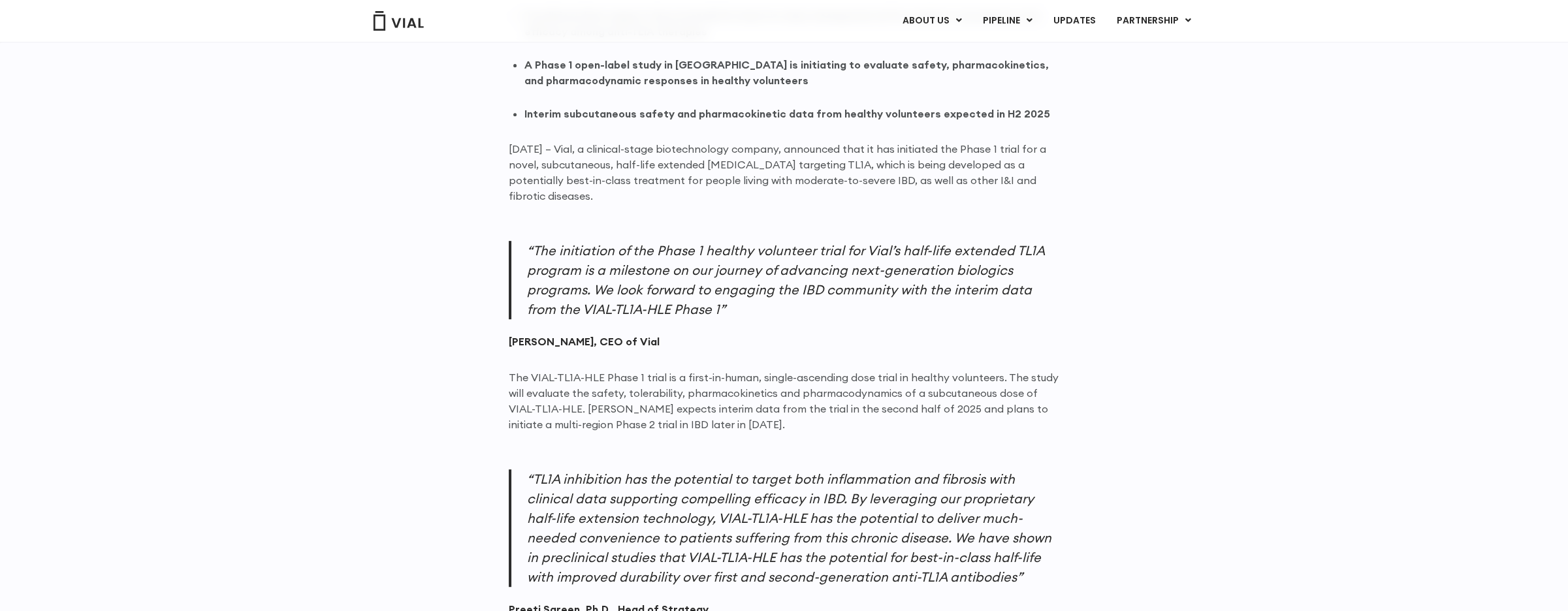
drag, startPoint x: 483, startPoint y: 107, endPoint x: 484, endPoint y: 117, distance: 10.0
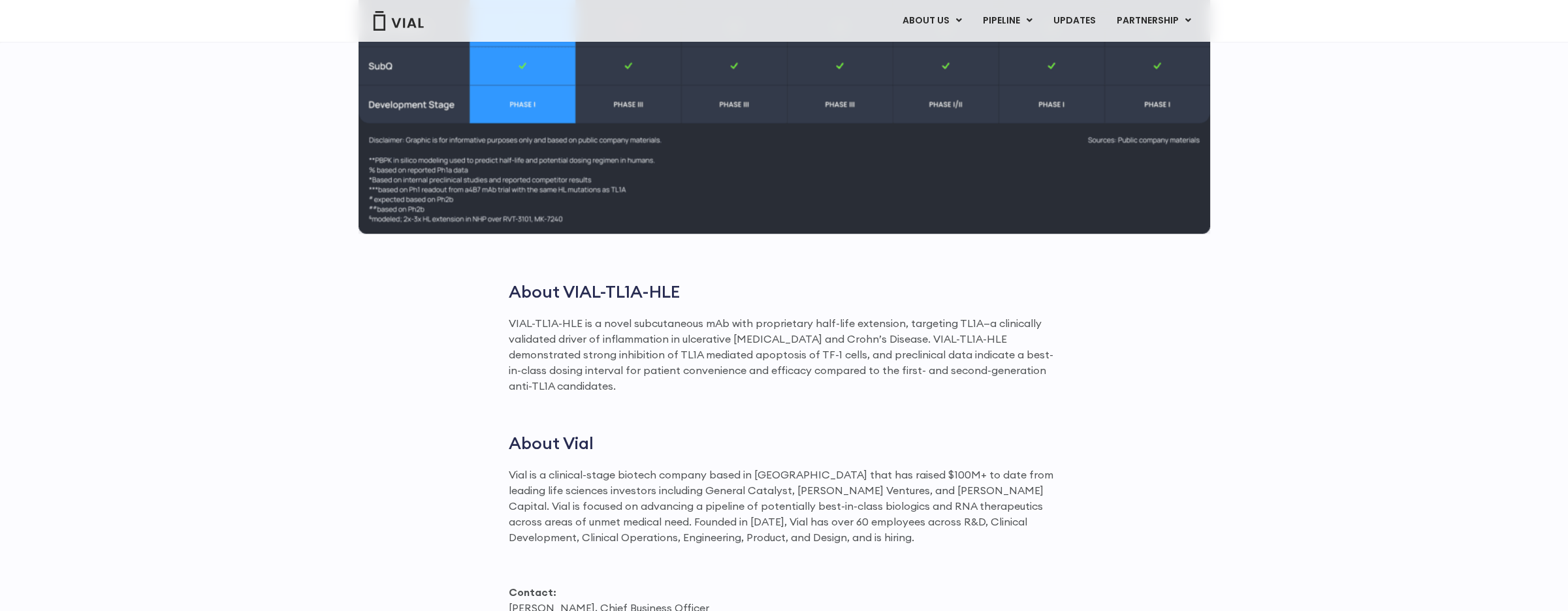
scroll to position [1696, 0]
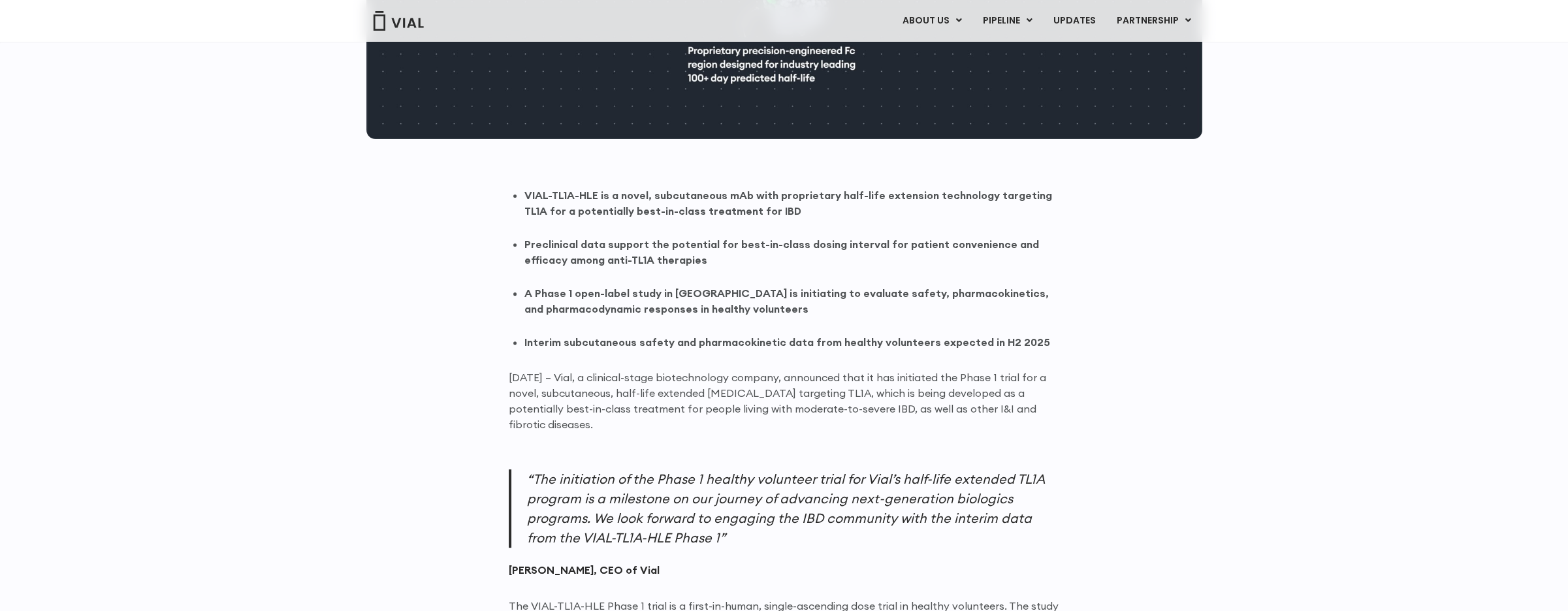
scroll to position [913, 0]
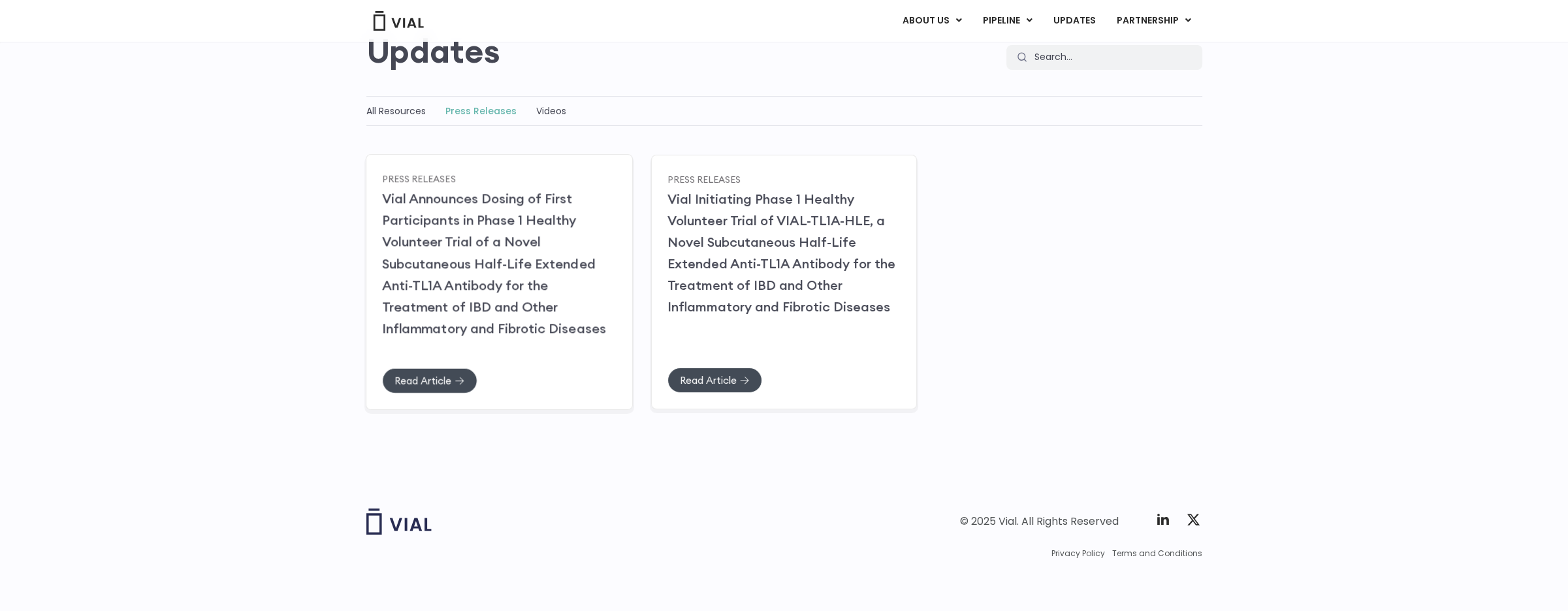
click at [510, 221] on link "Vial Announces Dosing of First Participants in Phase 1 Healthy Volunteer Trial …" at bounding box center [494, 262] width 224 height 146
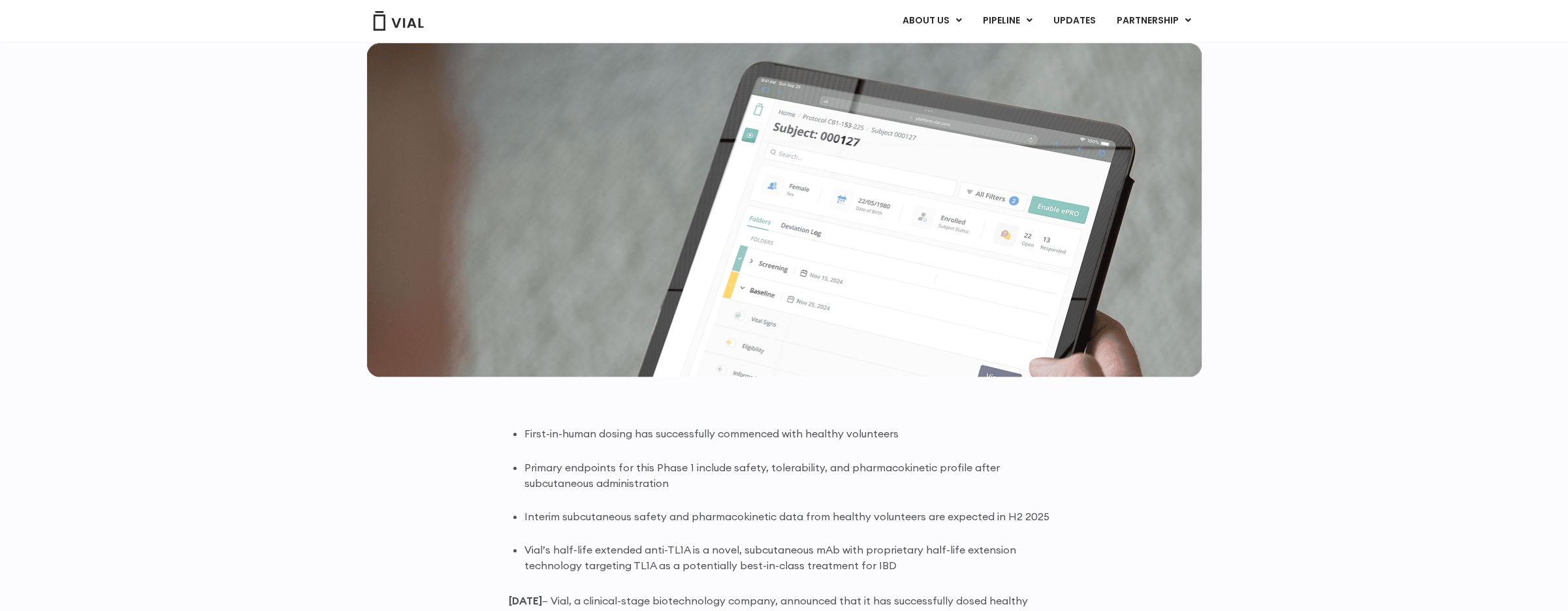
scroll to position [979, 0]
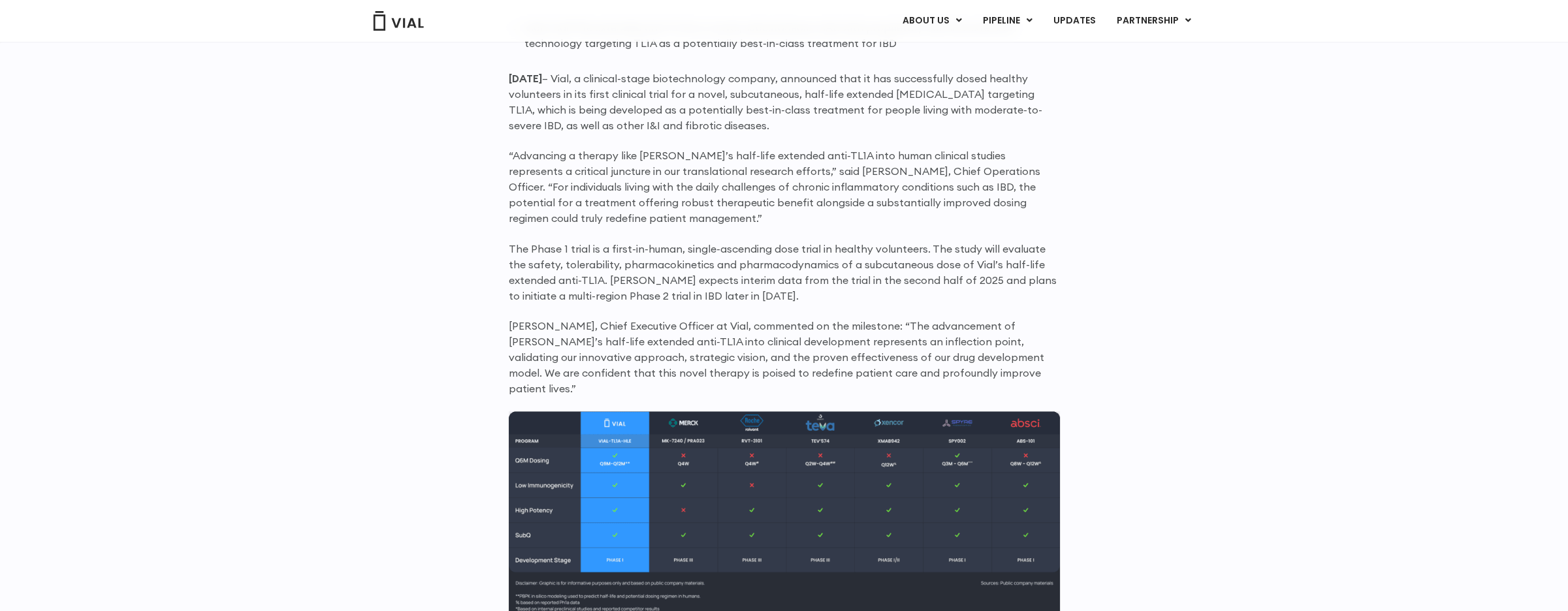
click at [372, 353] on div "First-in-human dosing has successfully commenced with healthy volunteers Primar…" at bounding box center [784, 497] width 836 height 1189
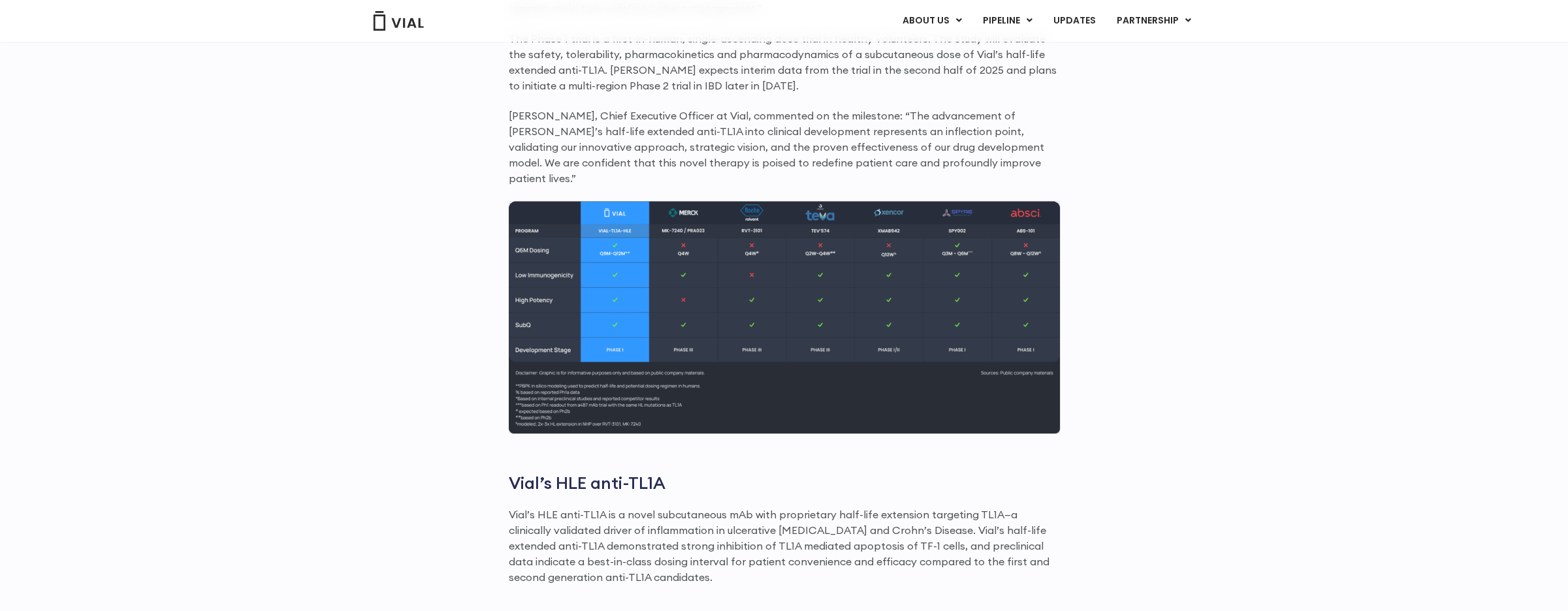
scroll to position [1371, 0]
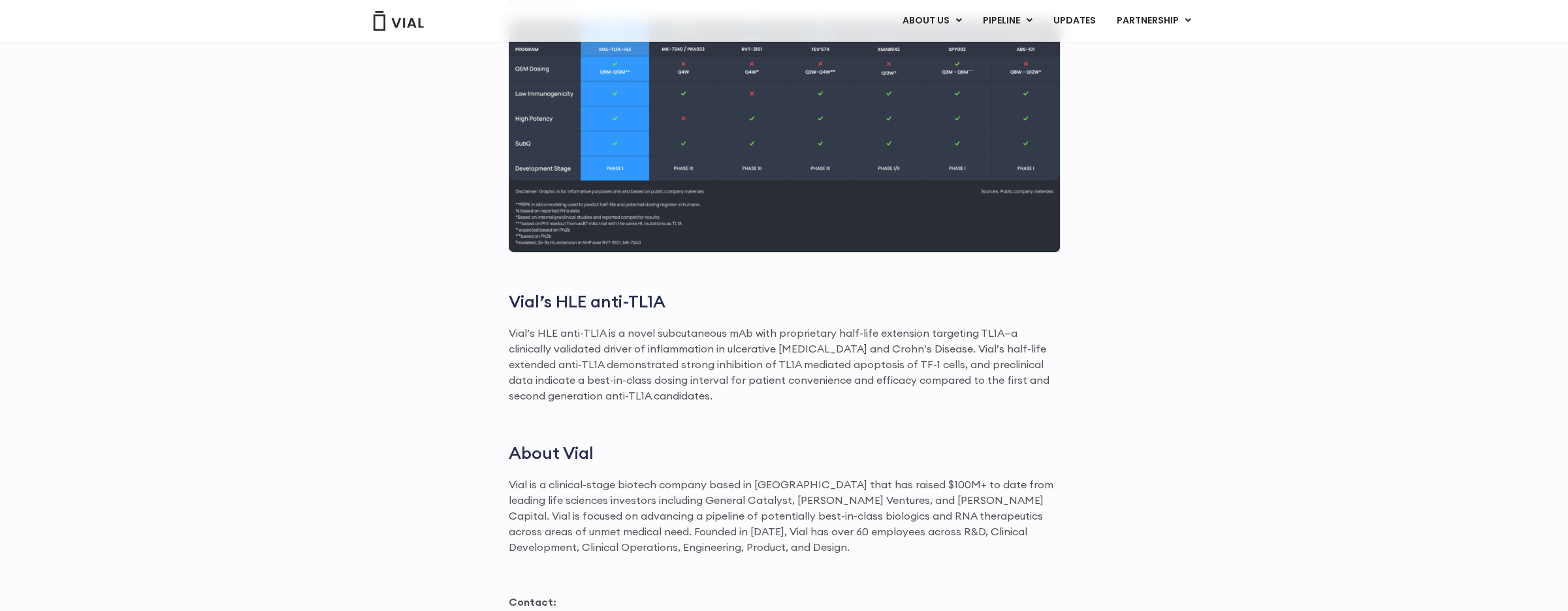
click at [371, 351] on div "First-in-human dosing has successfully commenced with healthy volunteers Primar…" at bounding box center [784, 106] width 836 height 1189
click at [820, 30] on div "ABOUT US ABOUT US CAREERS CONTACT US PIPELINE TL1A HLE PHASE 2 INHBE/ACTIVIN E …" at bounding box center [784, 21] width 836 height 22
